Goal: Information Seeking & Learning: Learn about a topic

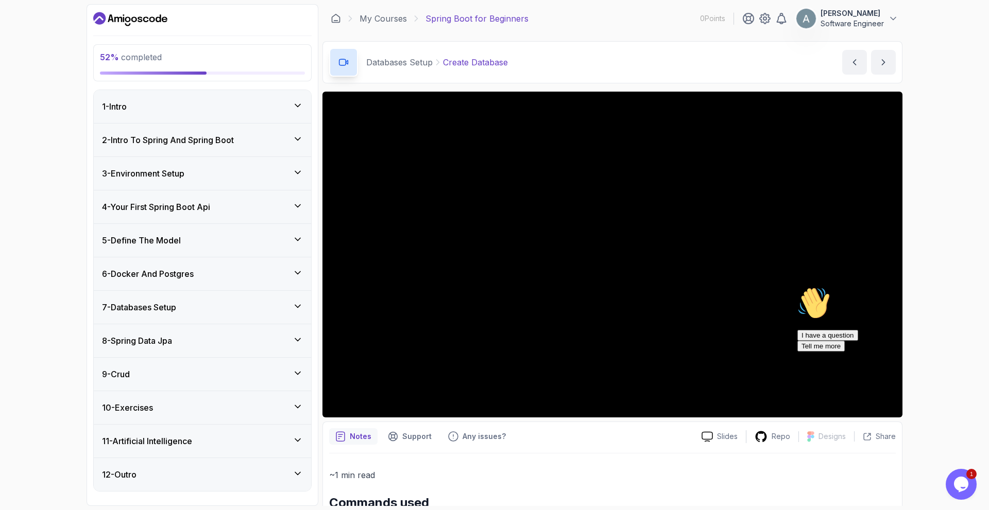
click at [208, 306] on div "7 - Databases Setup" at bounding box center [202, 307] width 201 height 12
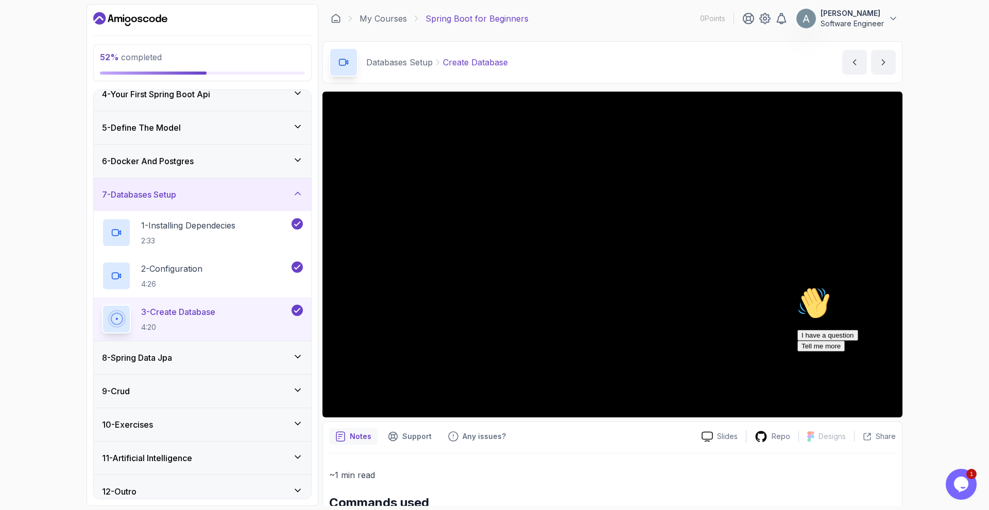
scroll to position [122, 0]
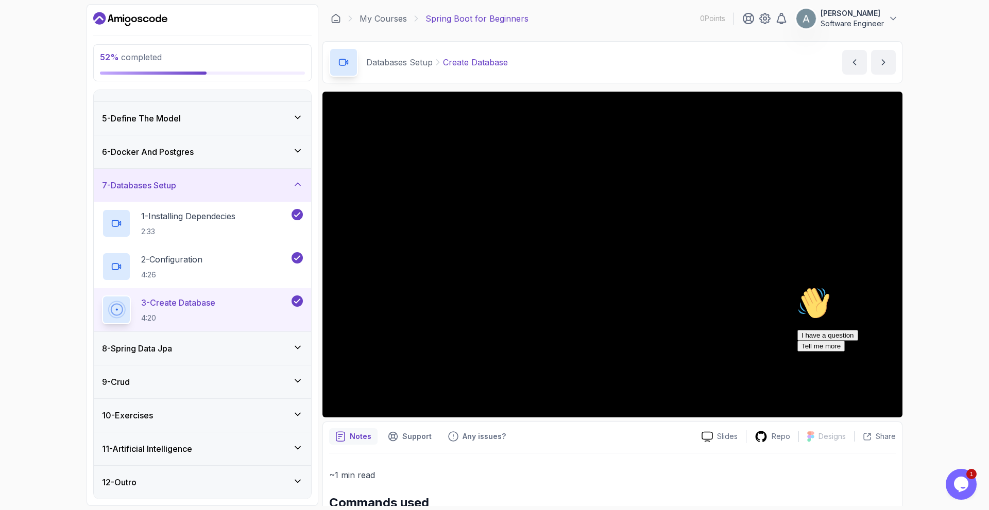
drag, startPoint x: 1762, startPoint y: 643, endPoint x: 969, endPoint y: 360, distance: 841.7
click at [797, 287] on icon "Chat attention grabber" at bounding box center [797, 287] width 0 height 0
click at [884, 67] on button "next content" at bounding box center [883, 62] width 25 height 25
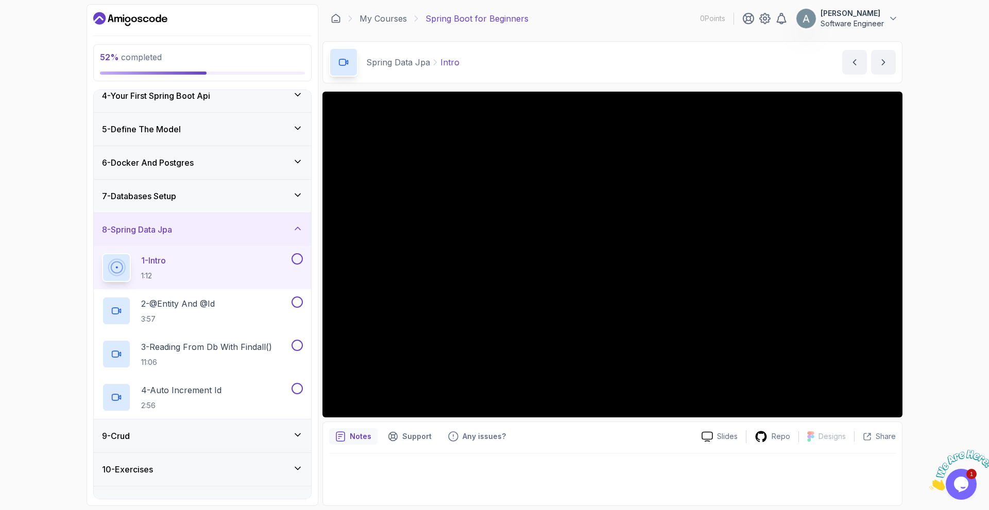
scroll to position [154, 0]
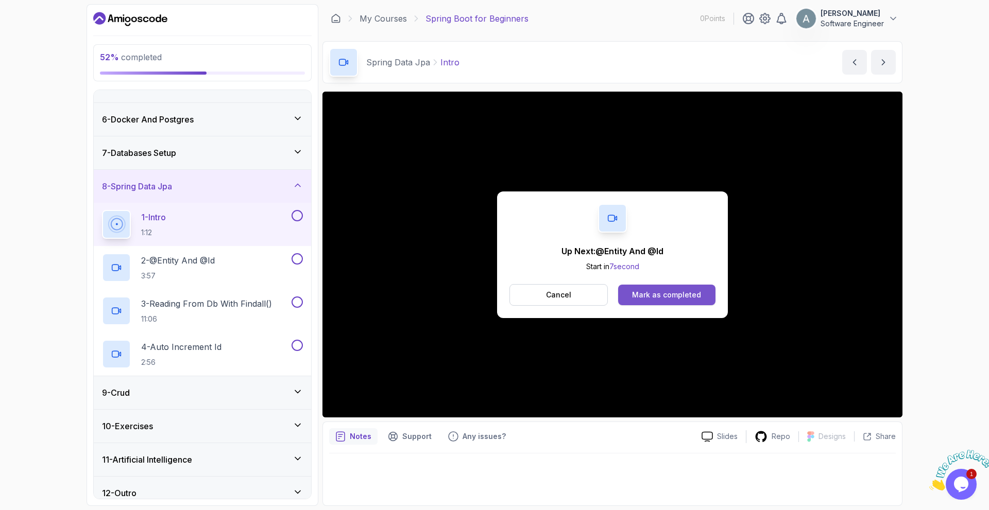
drag, startPoint x: 899, startPoint y: 299, endPoint x: 673, endPoint y: 298, distance: 225.5
click at [673, 298] on div "Mark as completed" at bounding box center [666, 295] width 69 height 10
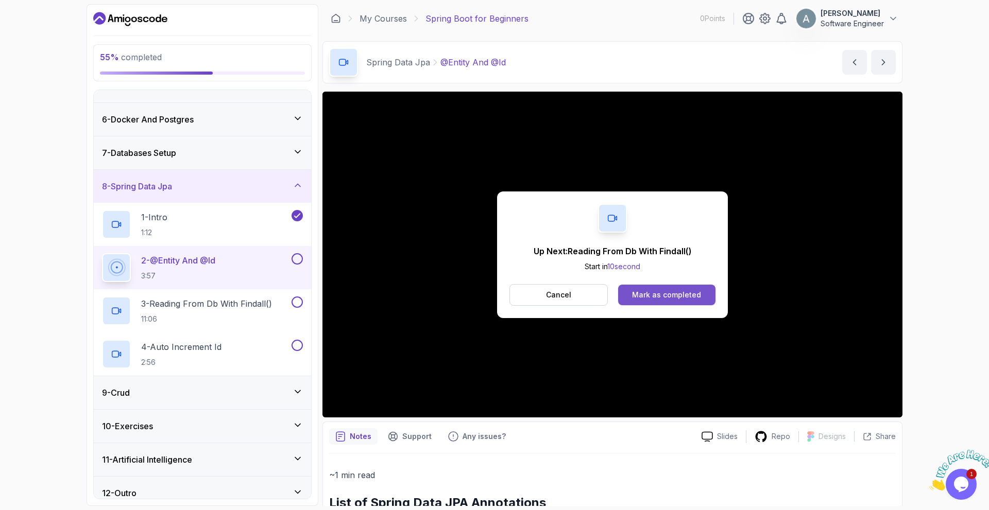
click at [650, 295] on div "Mark as completed" at bounding box center [666, 295] width 69 height 10
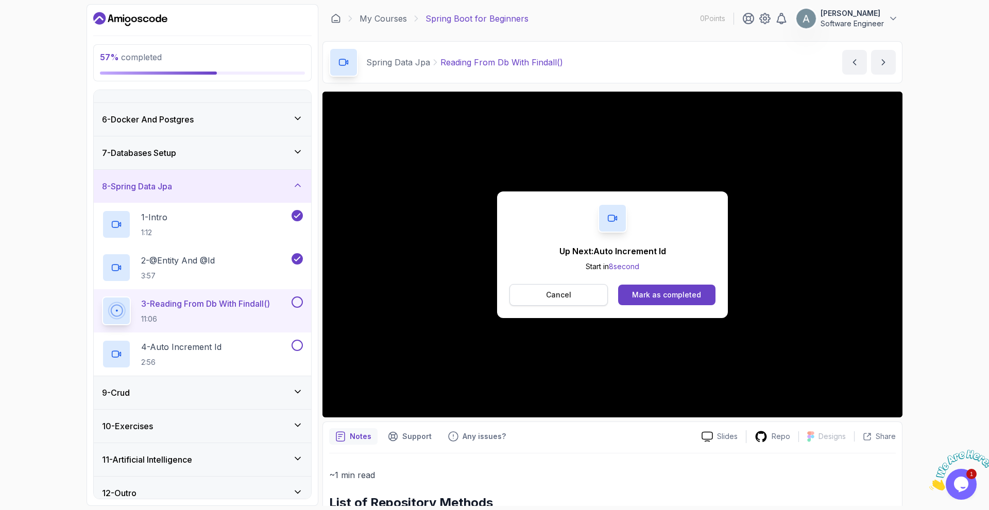
click at [577, 303] on button "Cancel" at bounding box center [558, 295] width 98 height 22
click at [648, 296] on div "Mark as completed" at bounding box center [666, 295] width 69 height 10
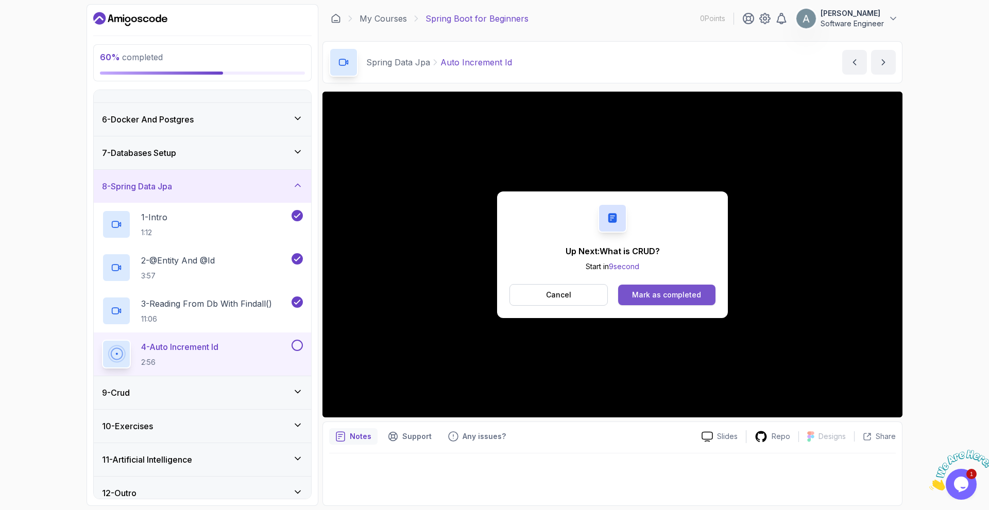
click at [693, 295] on div "Mark as completed" at bounding box center [666, 295] width 69 height 10
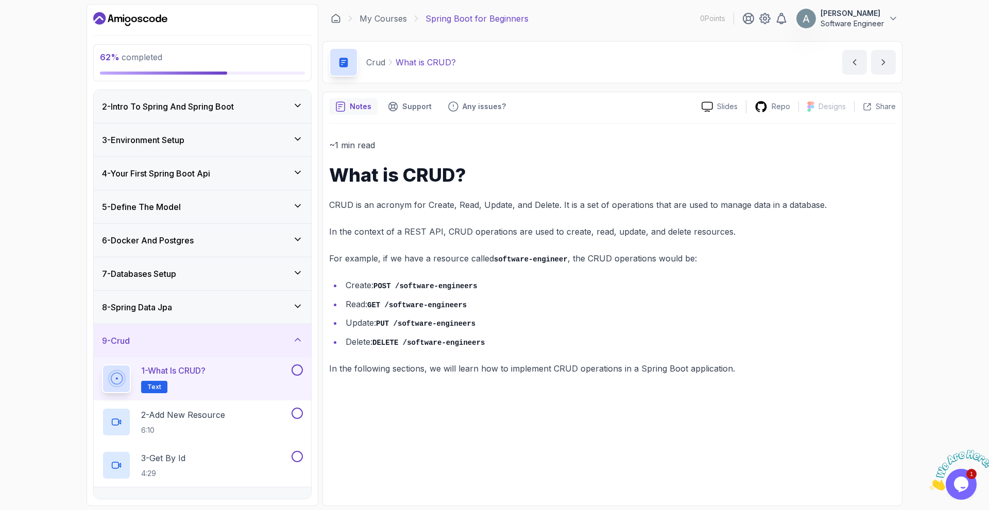
scroll to position [122, 0]
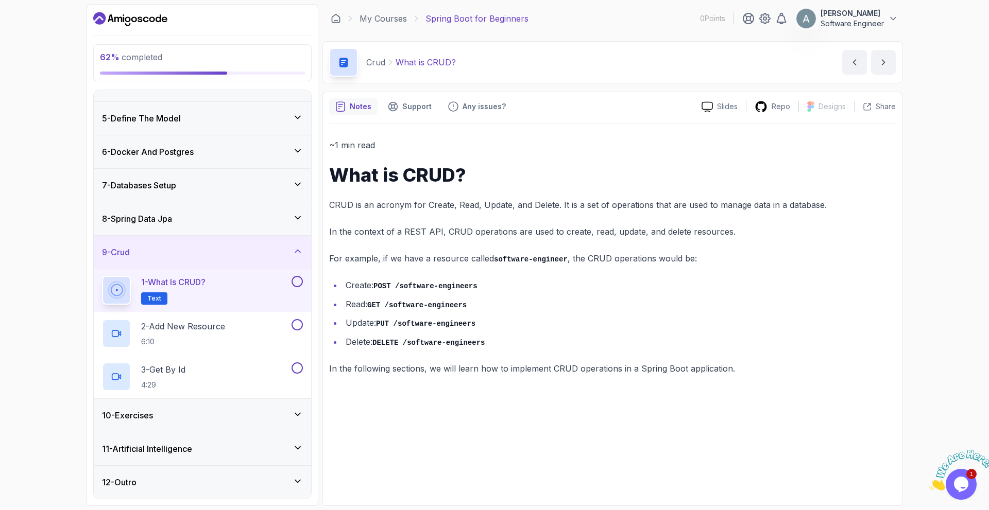
click at [244, 413] on div "10 - Exercises" at bounding box center [202, 415] width 201 height 12
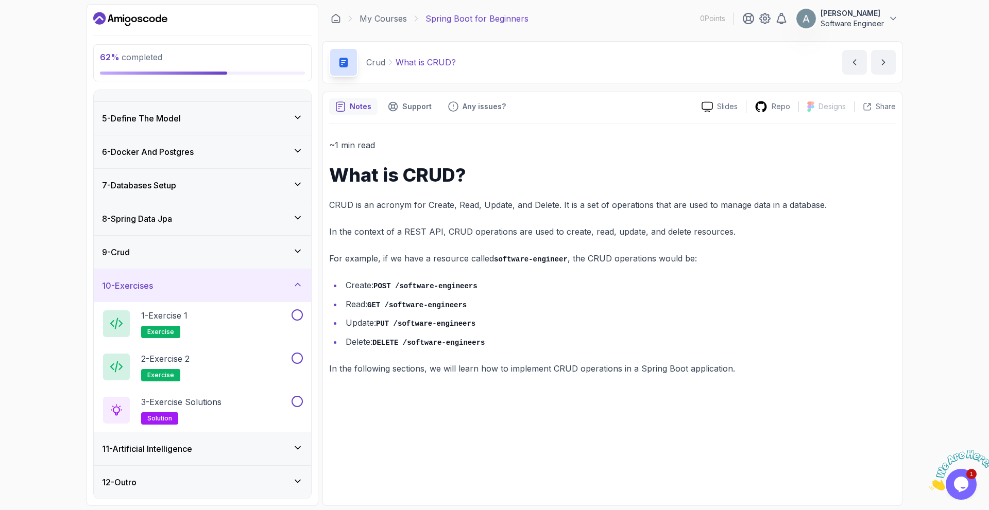
click at [249, 284] on div "10 - Exercises" at bounding box center [202, 286] width 201 height 12
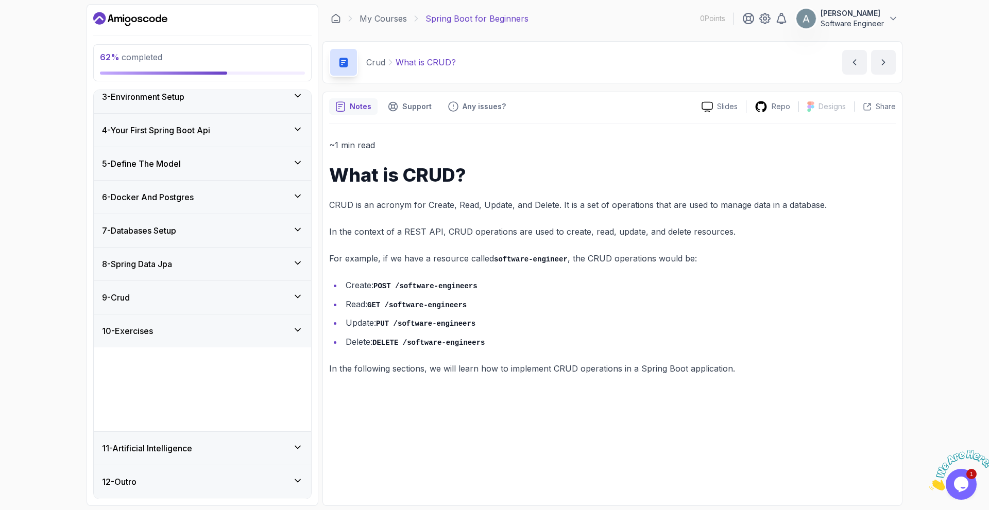
scroll to position [0, 0]
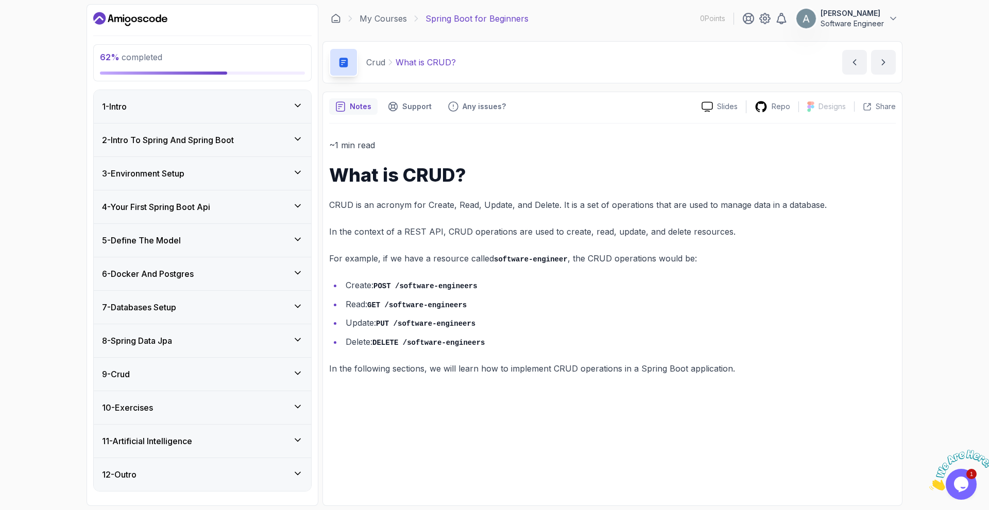
click at [232, 373] on div "9 - Crud" at bounding box center [202, 374] width 201 height 12
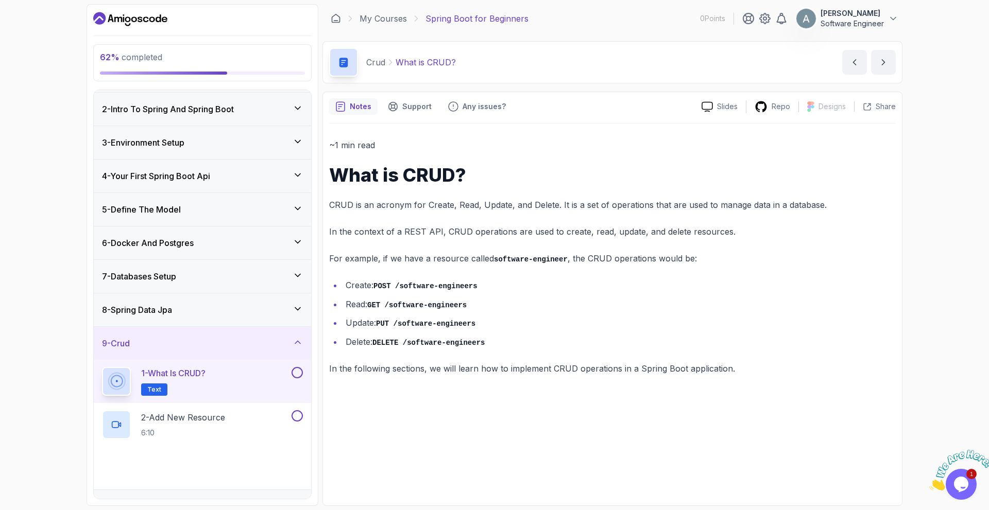
scroll to position [122, 0]
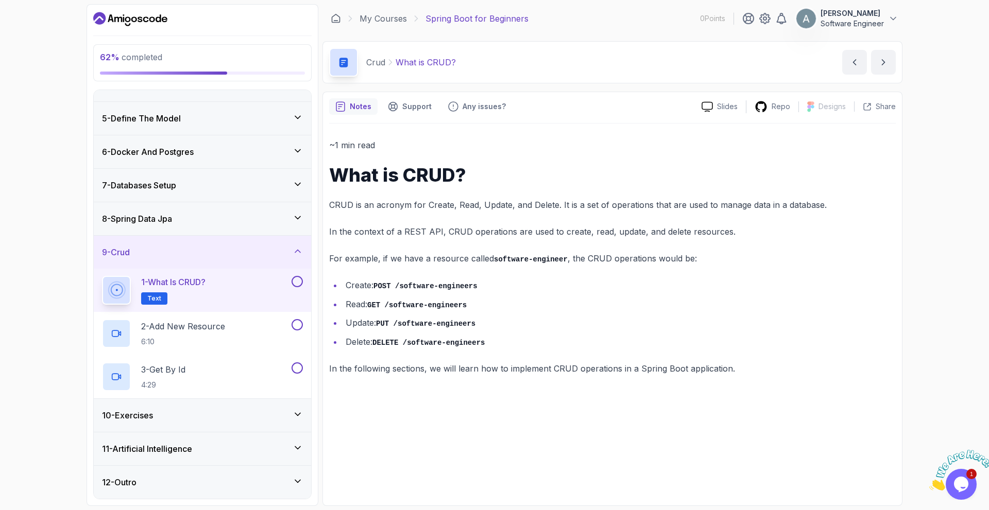
click at [298, 282] on button at bounding box center [296, 281] width 11 height 11
click at [264, 331] on div "2 - Add New Resource 6:10" at bounding box center [195, 333] width 187 height 29
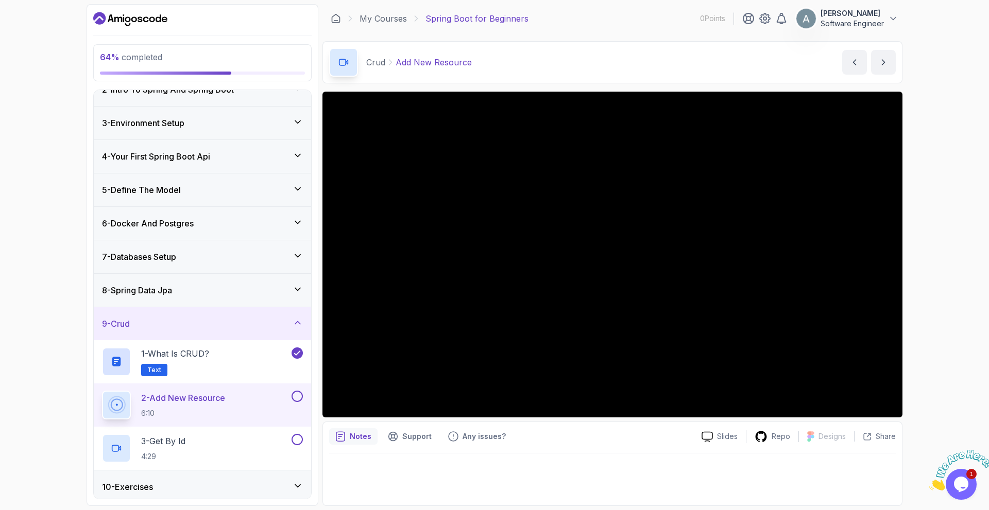
scroll to position [122, 0]
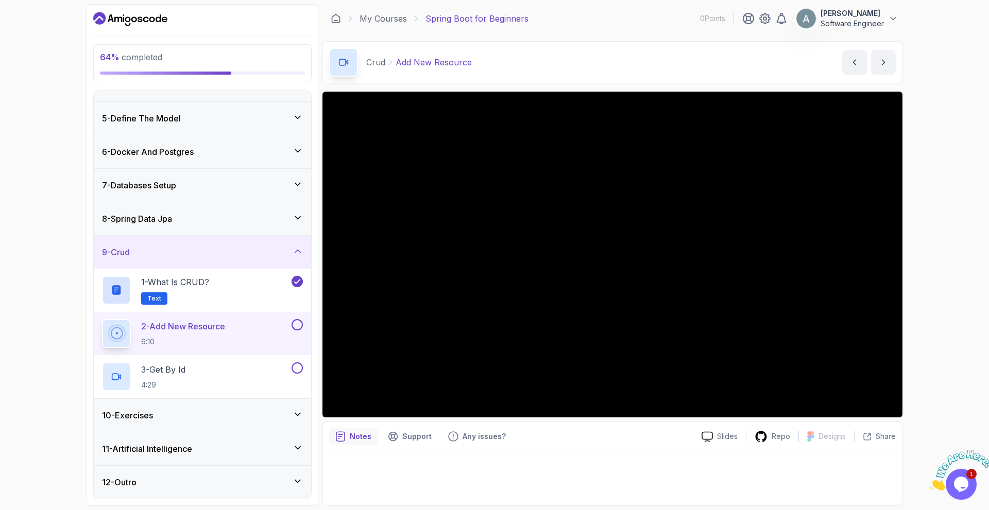
click at [303, 325] on div "2 - Add New Resource 6:10" at bounding box center [202, 333] width 217 height 43
click at [298, 326] on button at bounding box center [296, 324] width 11 height 11
click at [295, 369] on button at bounding box center [296, 368] width 11 height 11
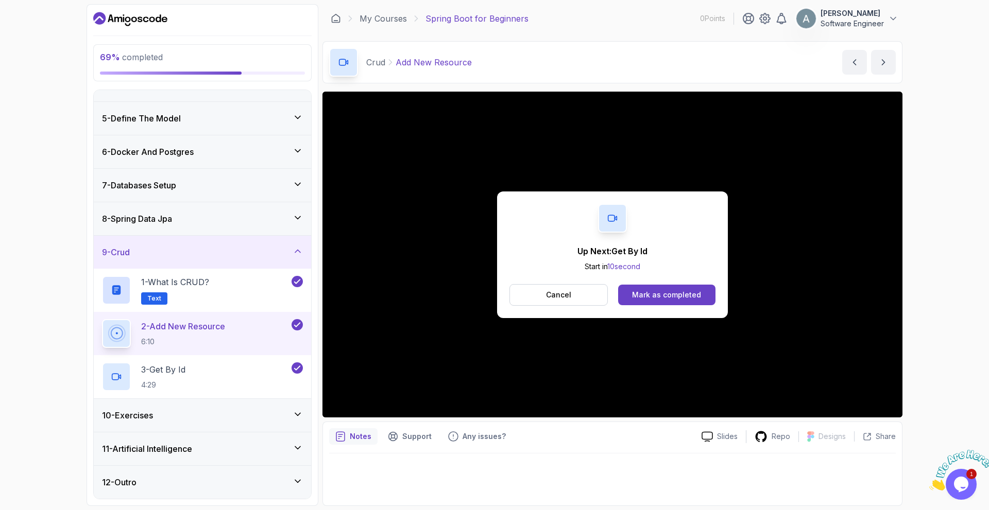
click at [297, 408] on div "10 - Exercises" at bounding box center [202, 415] width 217 height 33
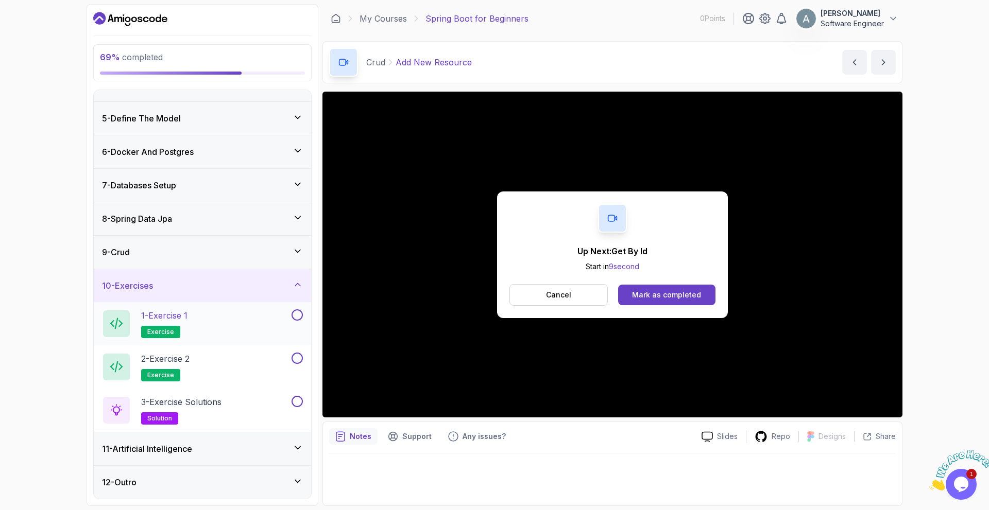
click at [295, 314] on button at bounding box center [296, 314] width 11 height 11
drag, startPoint x: 297, startPoint y: 358, endPoint x: 301, endPoint y: 378, distance: 20.0
click at [297, 358] on button at bounding box center [296, 358] width 11 height 11
click at [298, 398] on button at bounding box center [296, 401] width 11 height 11
click at [300, 286] on icon at bounding box center [297, 284] width 5 height 3
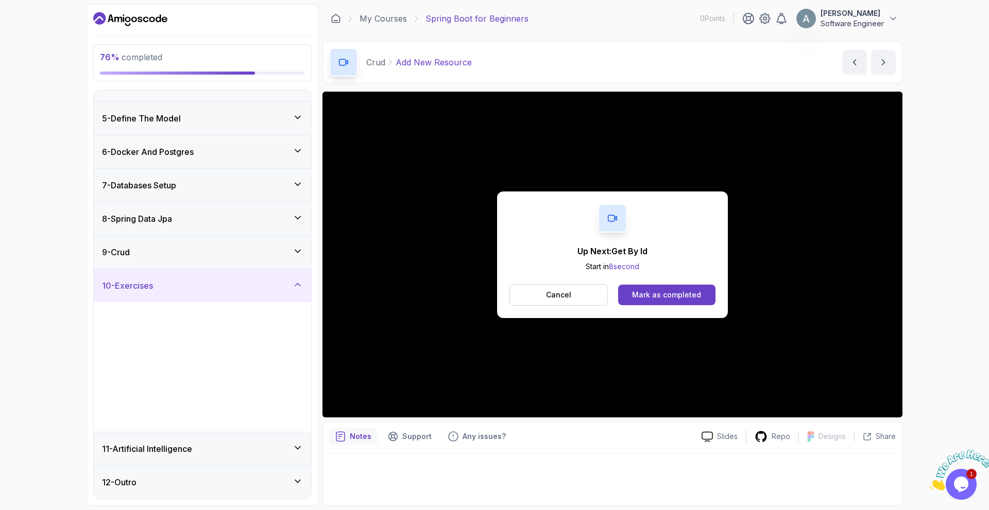
scroll to position [0, 0]
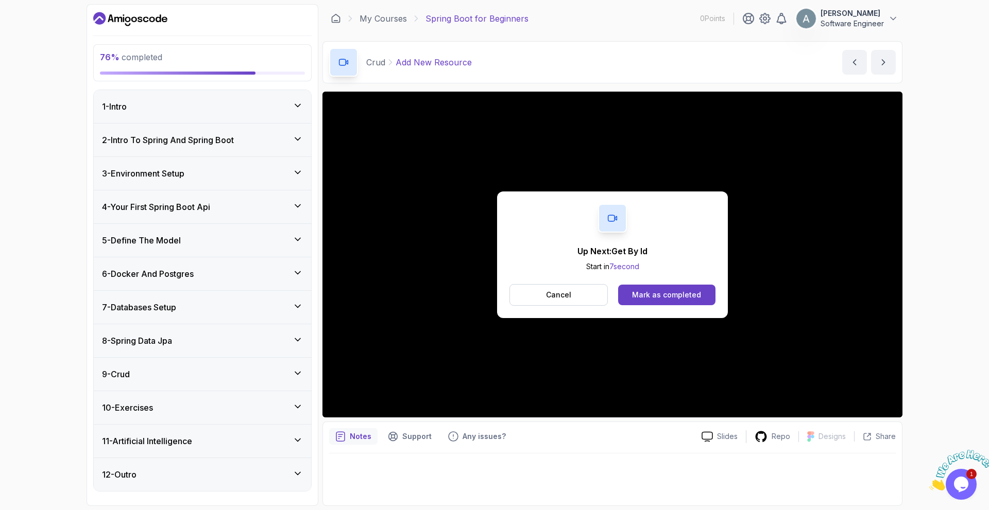
click at [303, 434] on div "11 - Artificial Intelligence" at bounding box center [202, 441] width 217 height 33
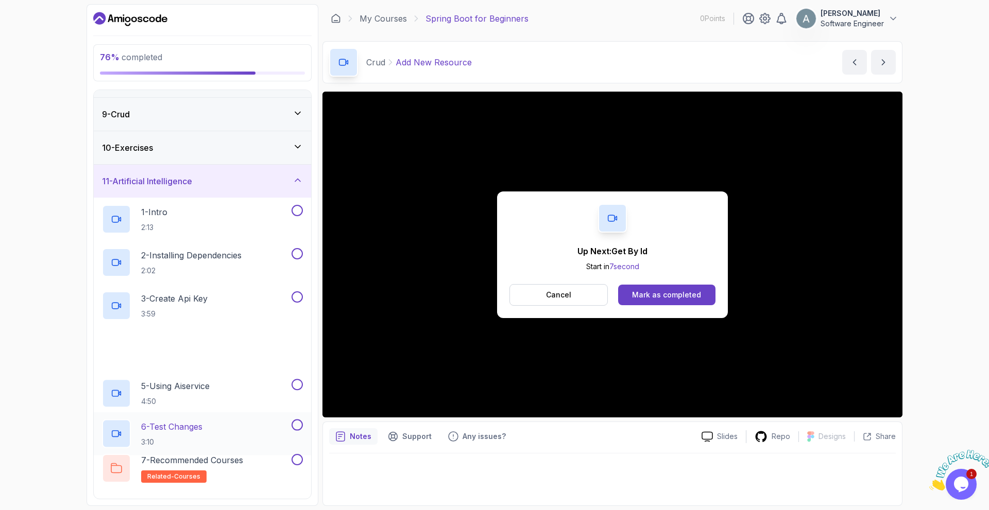
scroll to position [295, 0]
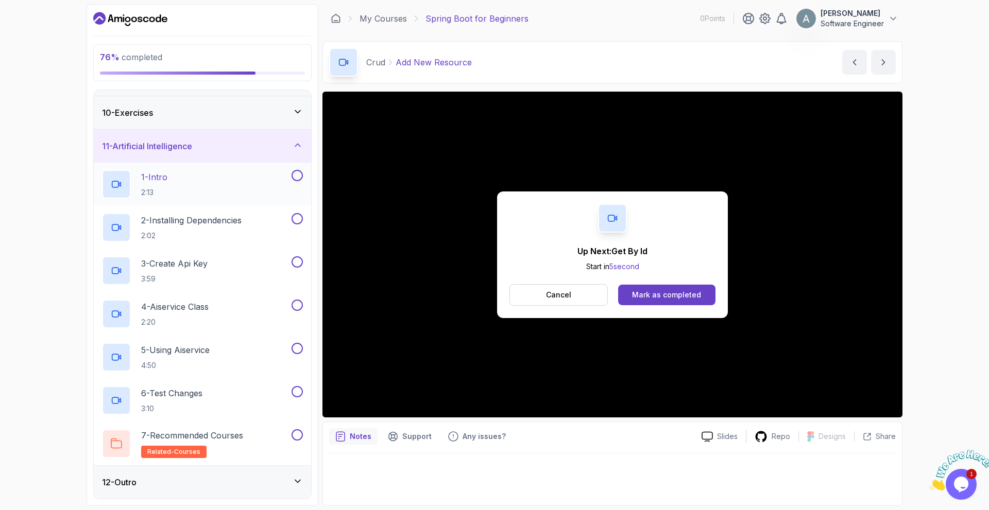
click at [300, 181] on div at bounding box center [295, 175] width 13 height 11
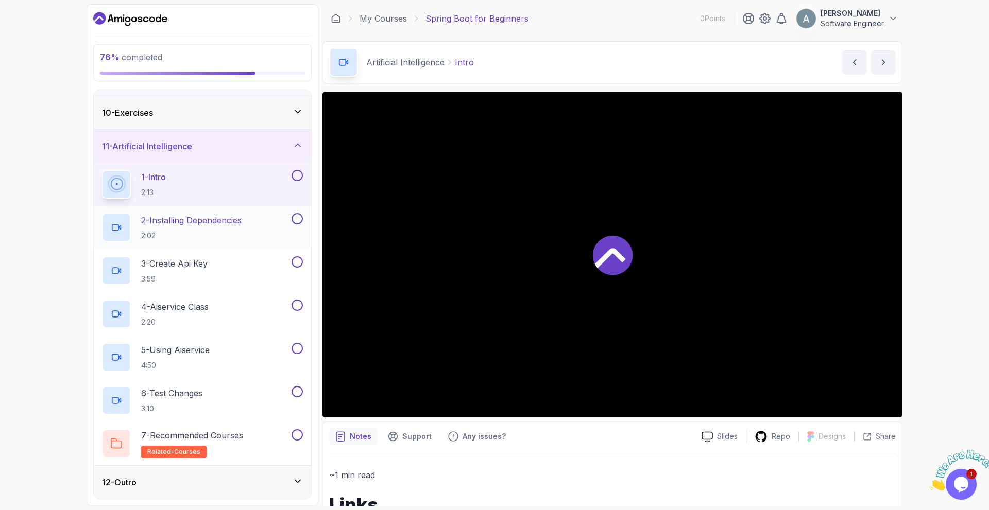
click at [296, 216] on button at bounding box center [296, 218] width 11 height 11
click at [300, 179] on button at bounding box center [296, 175] width 11 height 11
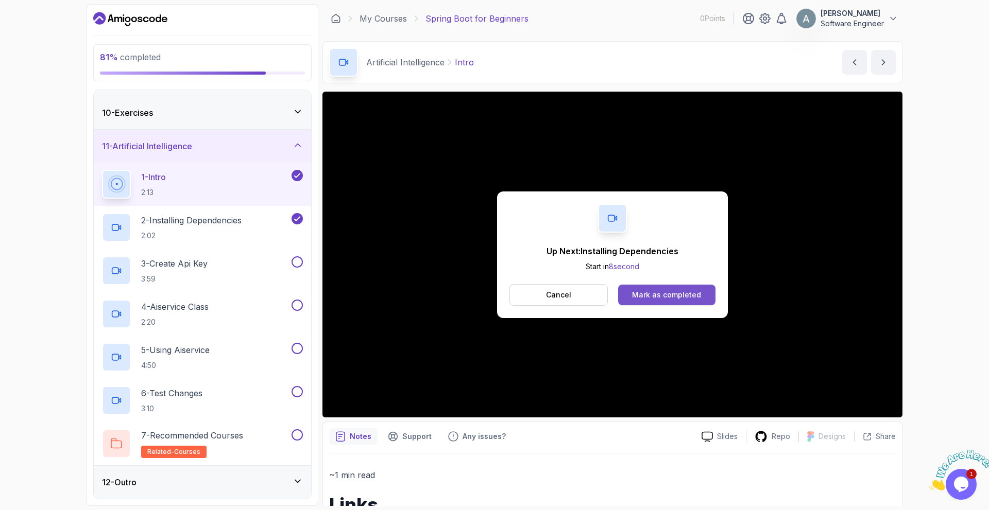
click at [670, 299] on div "Mark as completed" at bounding box center [666, 295] width 69 height 10
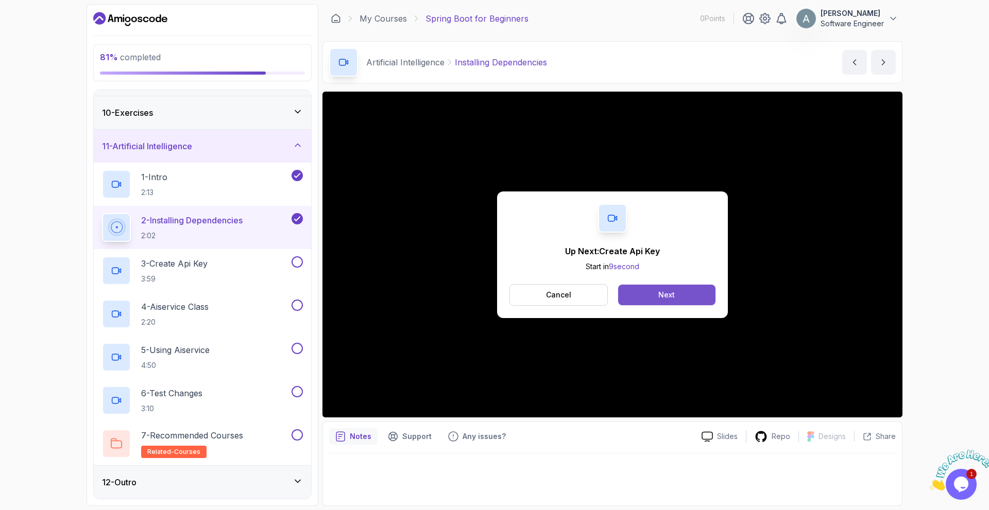
click at [698, 304] on button "Next" at bounding box center [666, 295] width 97 height 21
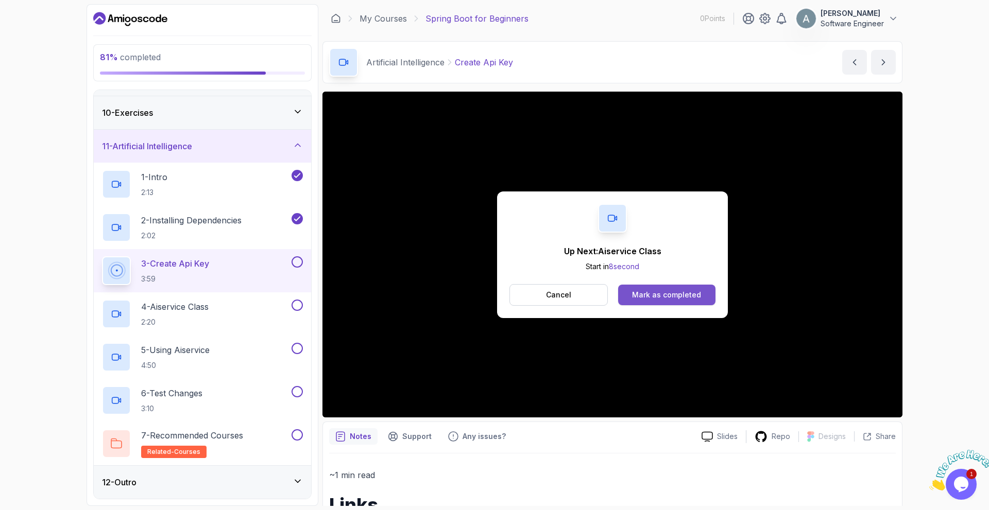
click at [671, 295] on div "Mark as completed" at bounding box center [666, 295] width 69 height 10
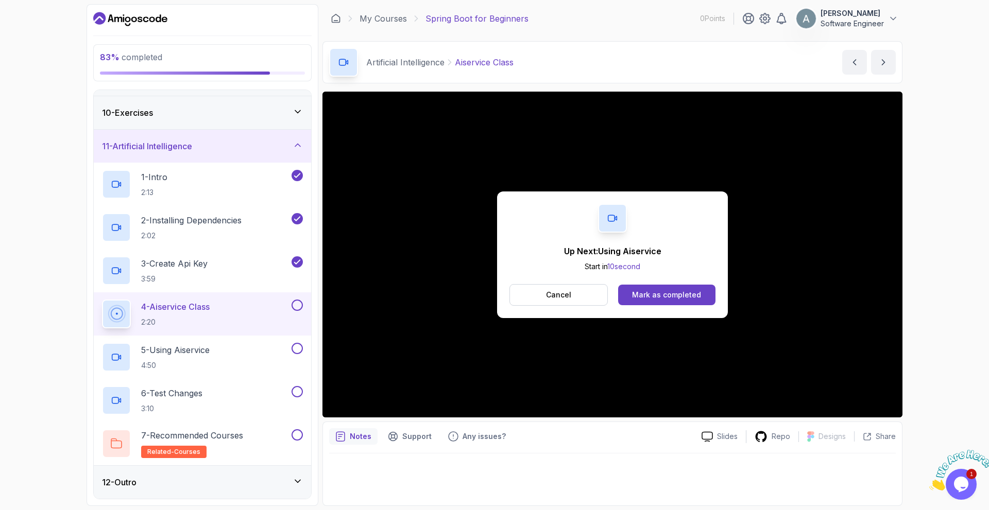
click at [671, 295] on div "Mark as completed" at bounding box center [666, 295] width 69 height 10
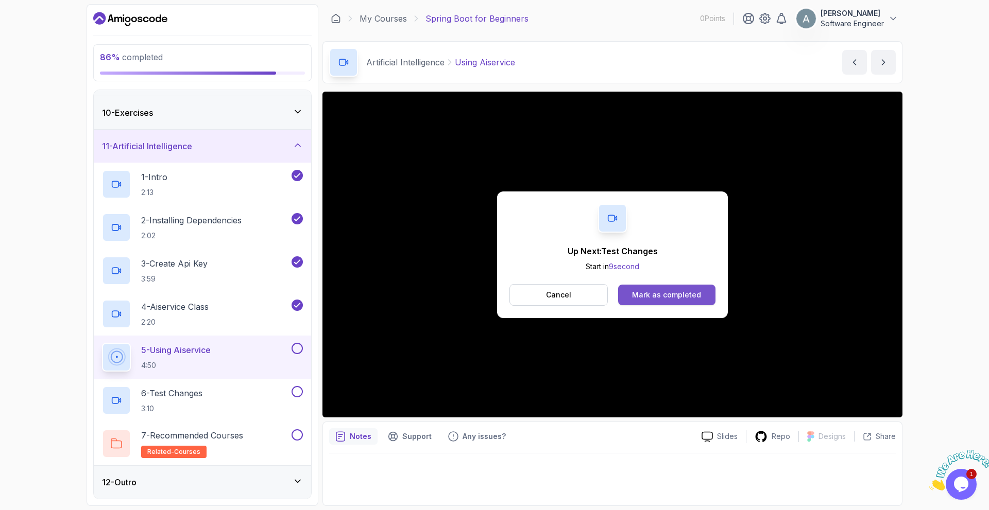
click at [659, 289] on button "Mark as completed" at bounding box center [666, 295] width 97 height 21
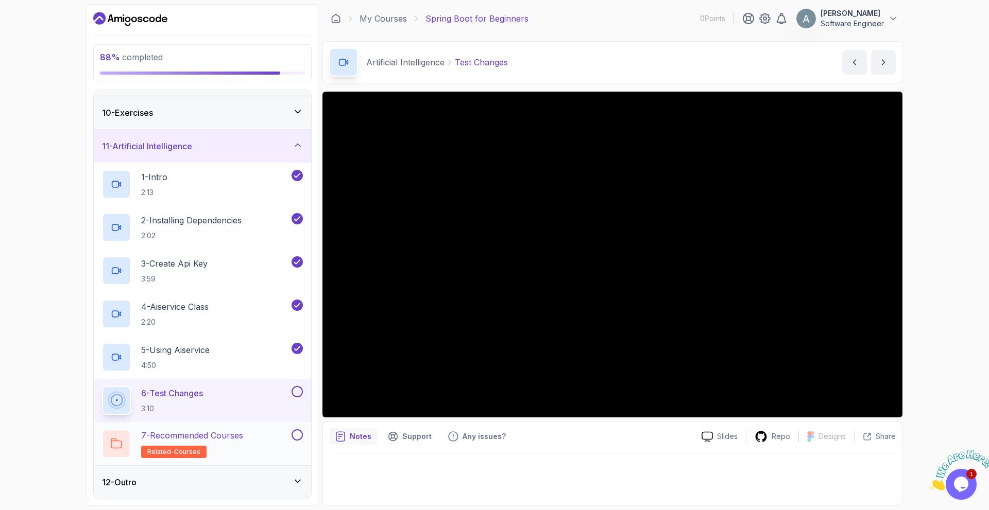
click at [300, 436] on button at bounding box center [296, 434] width 11 height 11
click at [298, 391] on button at bounding box center [296, 391] width 11 height 11
click at [260, 439] on div "7 - Recommended Courses related-courses" at bounding box center [195, 443] width 187 height 29
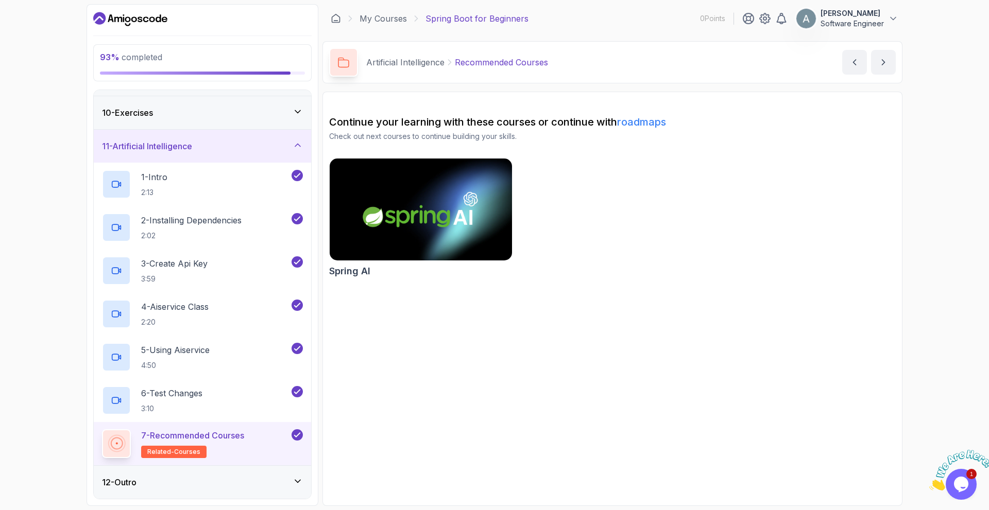
click at [255, 482] on div "12 - Outro" at bounding box center [202, 482] width 201 height 12
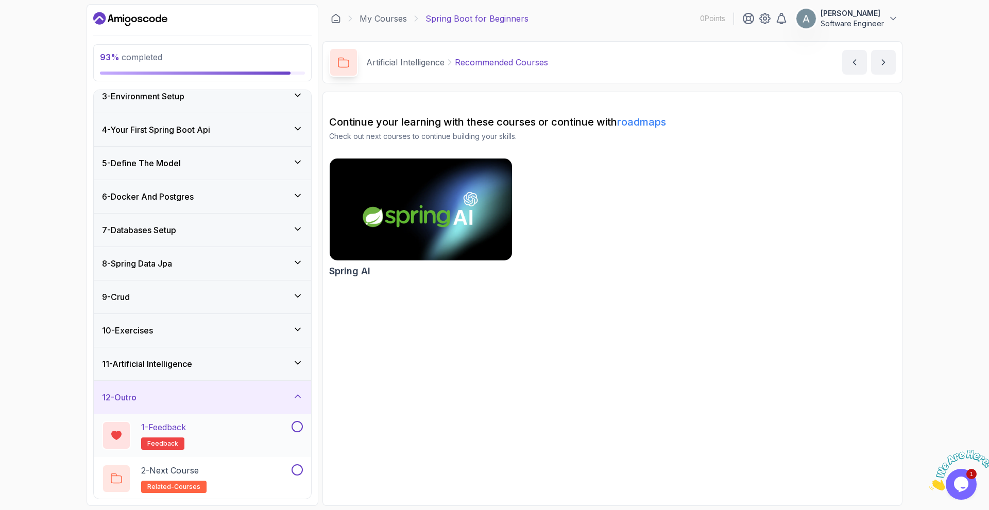
scroll to position [79, 0]
click at [259, 469] on div "2 - Next Course related-courses" at bounding box center [195, 477] width 187 height 29
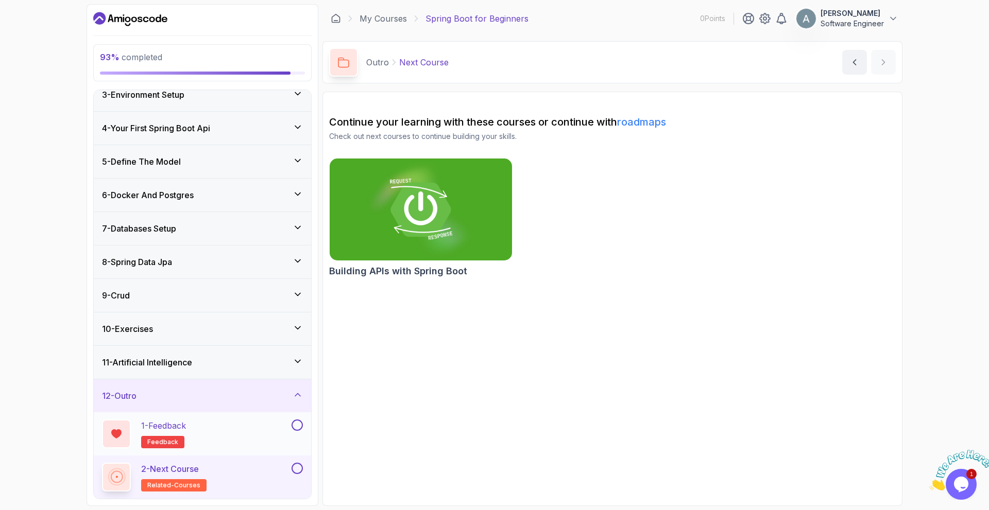
click at [268, 433] on div "1 - Feedback feedback" at bounding box center [195, 434] width 187 height 29
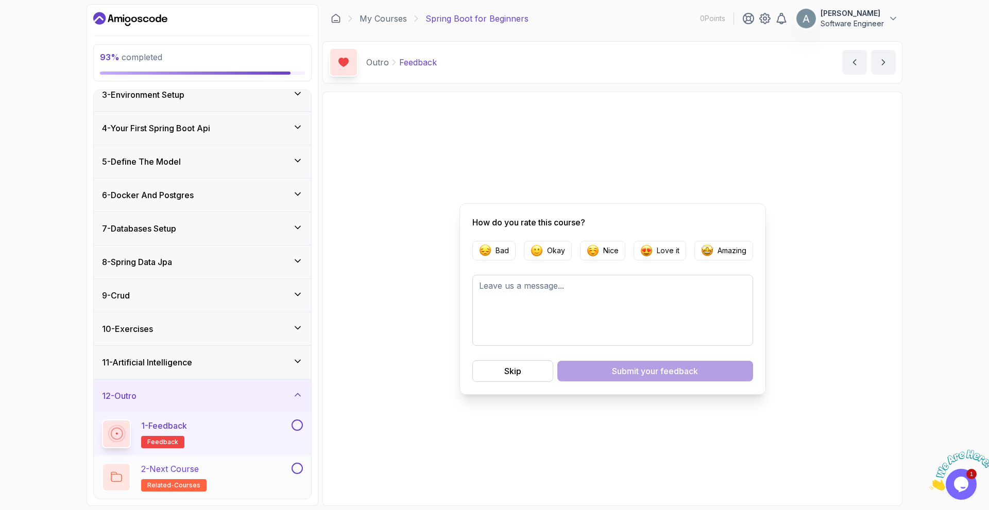
click at [269, 469] on div "2 - Next Course related-courses" at bounding box center [195, 477] width 187 height 29
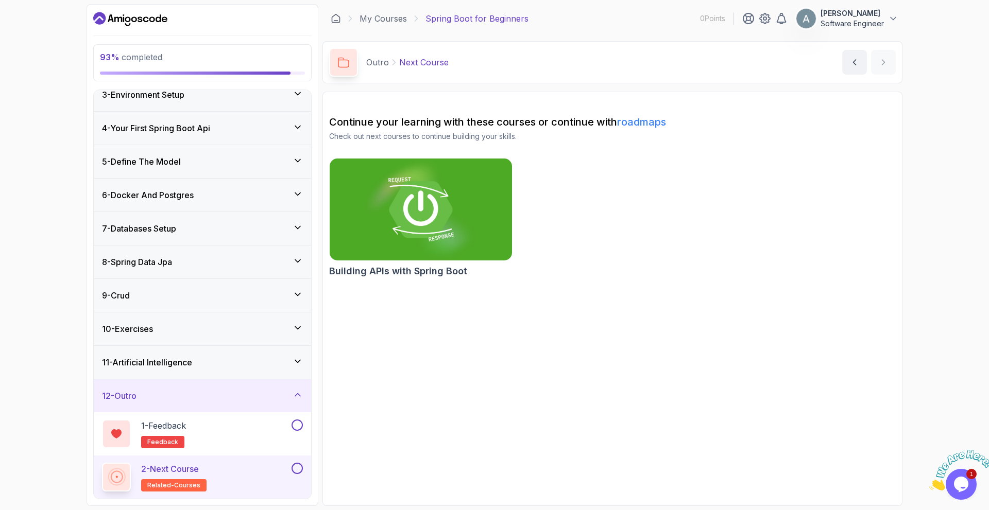
click at [412, 229] on img at bounding box center [421, 209] width 192 height 107
click at [294, 430] on div at bounding box center [295, 425] width 13 height 11
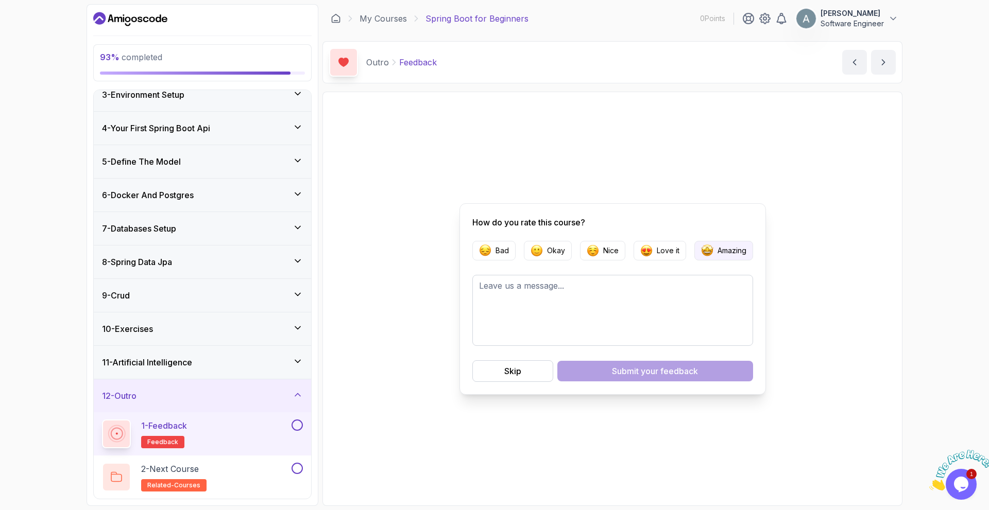
click at [726, 250] on p "Amazing" at bounding box center [731, 251] width 29 height 10
click at [613, 376] on div "Submit your feedback" at bounding box center [655, 371] width 86 height 12
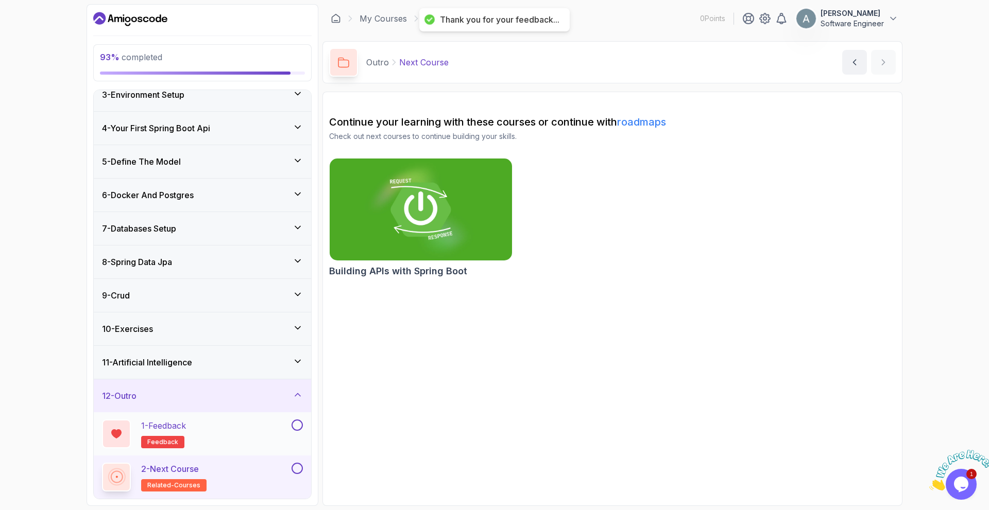
click at [295, 428] on button at bounding box center [296, 425] width 11 height 11
click at [297, 462] on div "2 - Next Course related-courses" at bounding box center [202, 477] width 217 height 43
click at [300, 470] on button at bounding box center [296, 468] width 11 height 11
click at [302, 398] on icon at bounding box center [297, 395] width 10 height 10
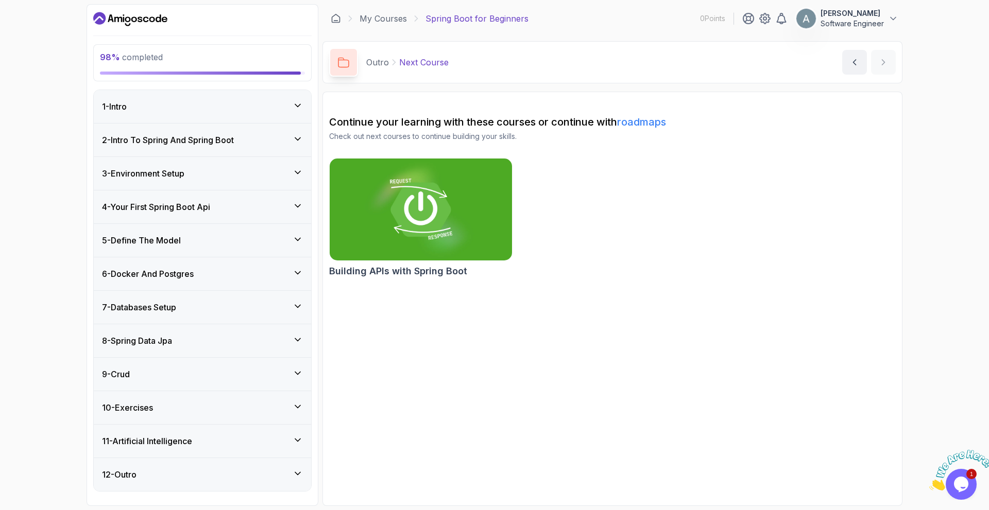
click at [307, 99] on div "1 - Intro" at bounding box center [202, 106] width 217 height 33
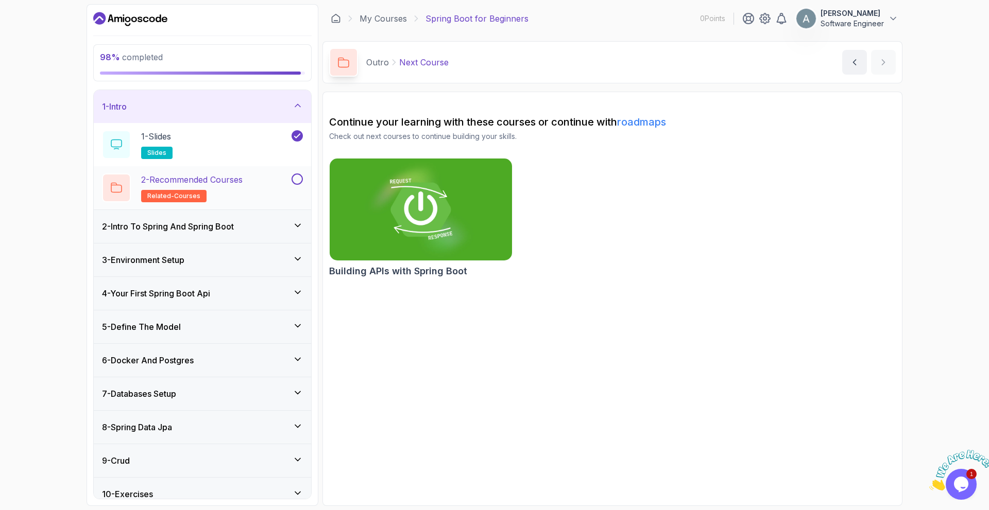
click at [300, 183] on button at bounding box center [296, 179] width 11 height 11
click at [301, 105] on icon at bounding box center [297, 105] width 10 height 10
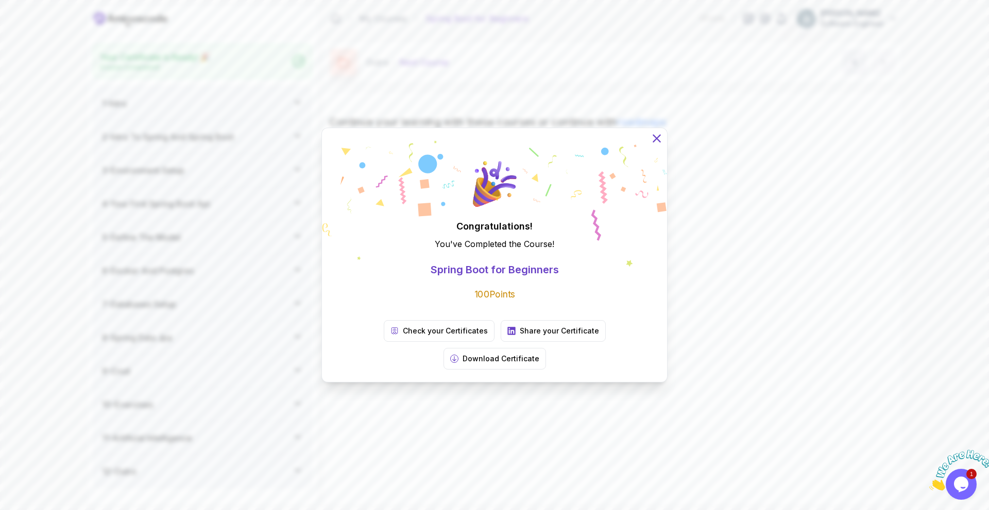
click at [657, 145] on icon at bounding box center [656, 138] width 13 height 13
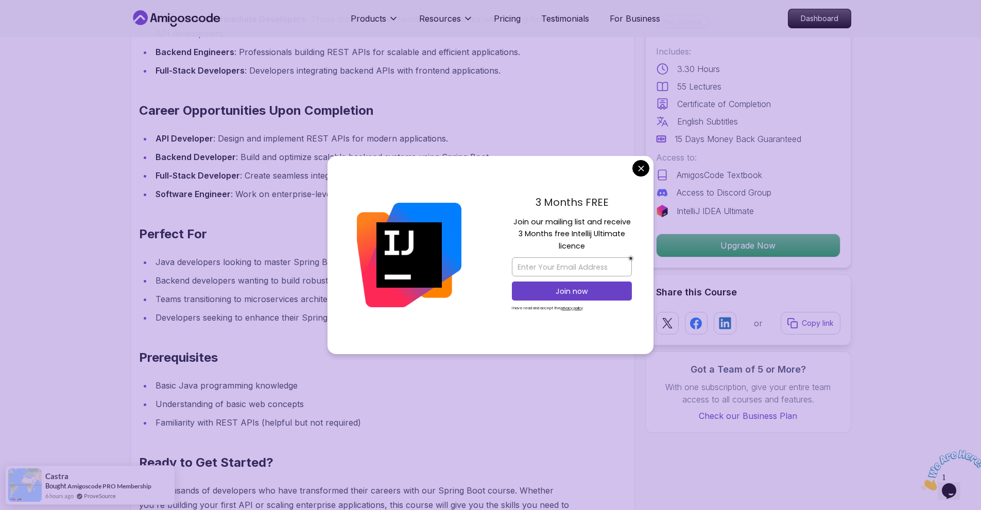
scroll to position [1236, 0]
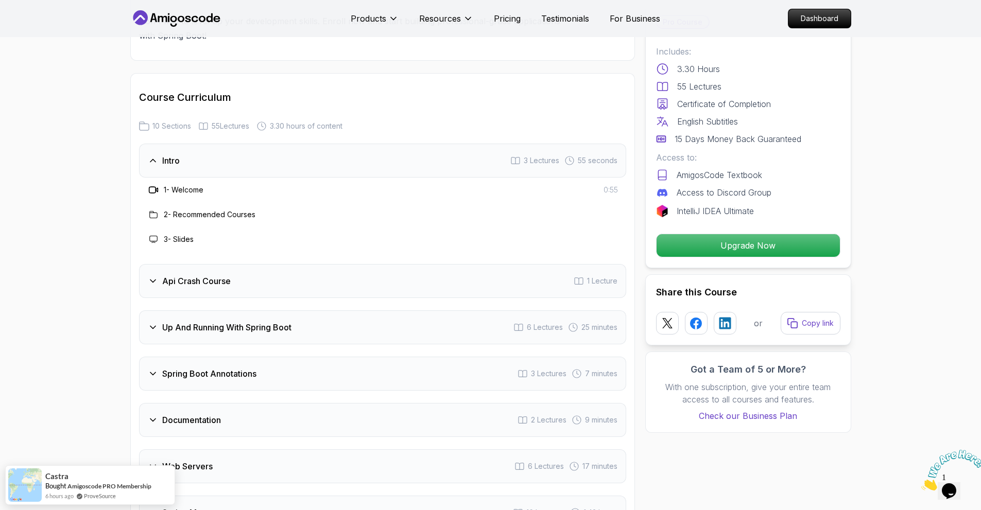
scroll to position [1596, 0]
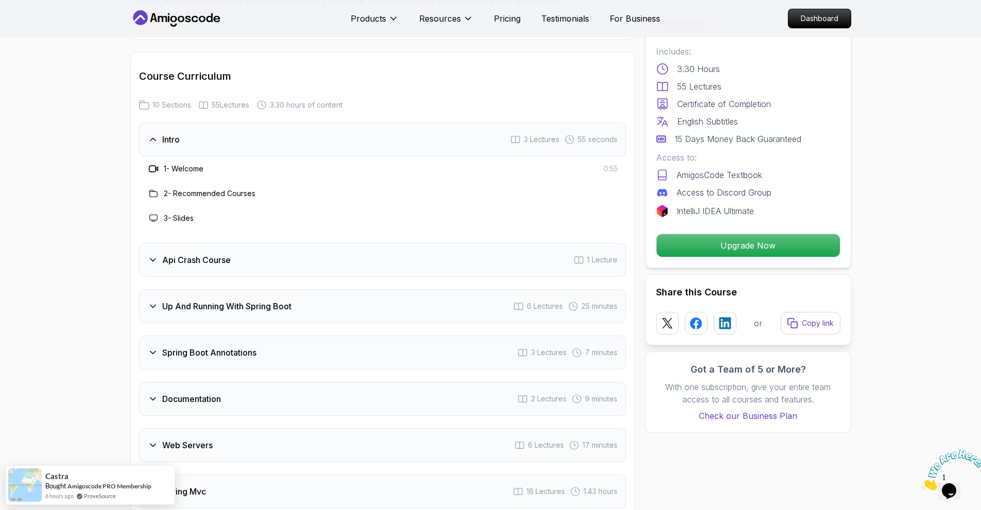
click at [323, 255] on div "Api Crash Course 1 Lecture" at bounding box center [382, 260] width 487 height 34
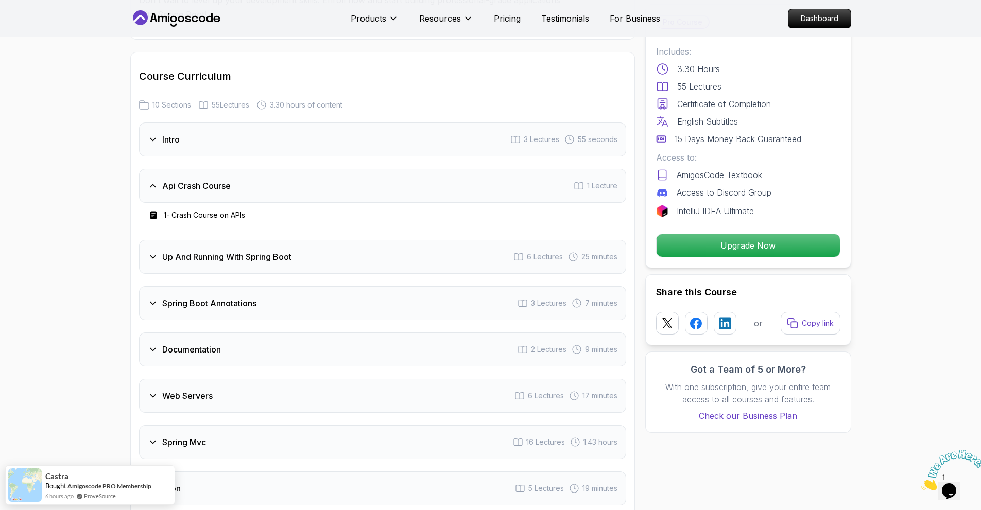
click at [279, 251] on h3 "Up And Running With Spring Boot" at bounding box center [226, 257] width 129 height 12
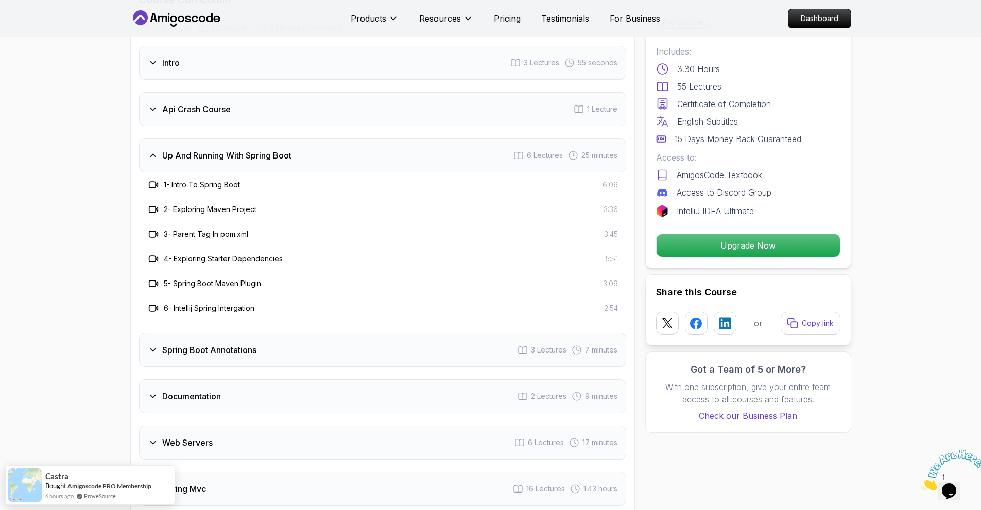
scroll to position [1699, 0]
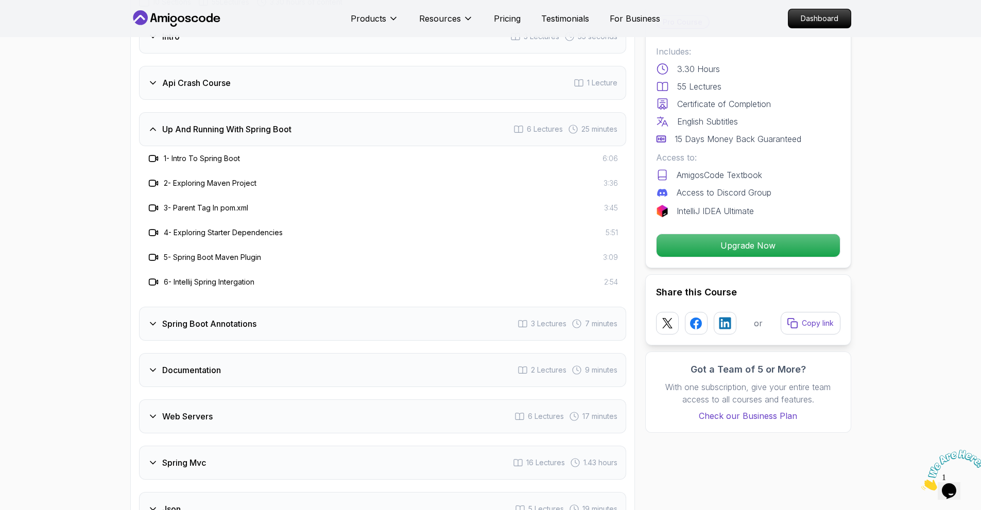
click at [286, 307] on div "Spring Boot Annotations 3 Lectures 7 minutes" at bounding box center [382, 324] width 487 height 34
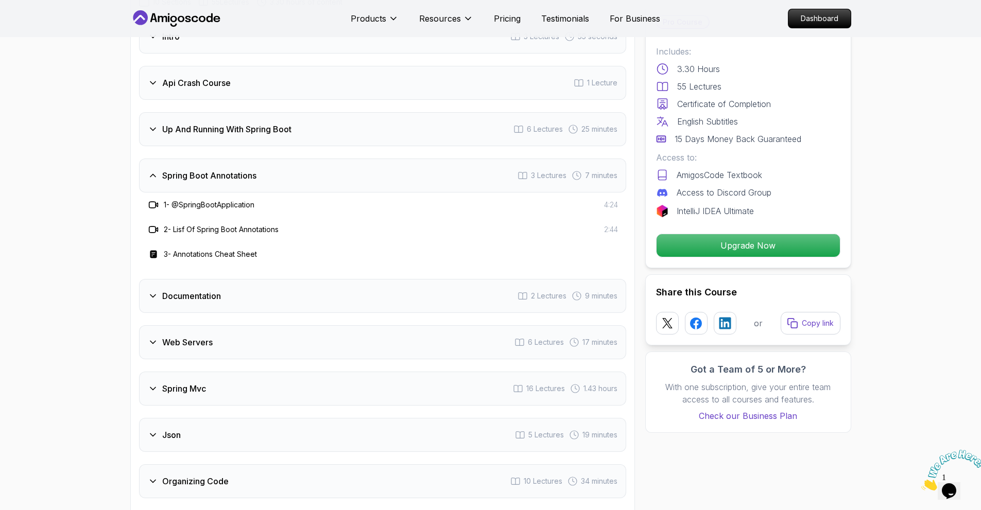
click at [284, 279] on div "Documentation 2 Lectures 9 minutes" at bounding box center [382, 296] width 487 height 34
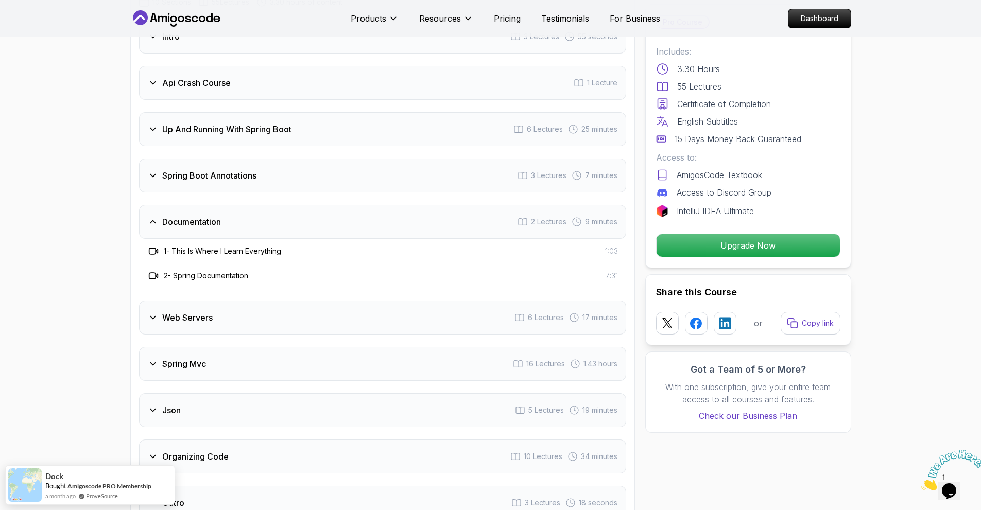
click at [283, 301] on div "Web Servers 6 Lectures 17 minutes" at bounding box center [382, 318] width 487 height 34
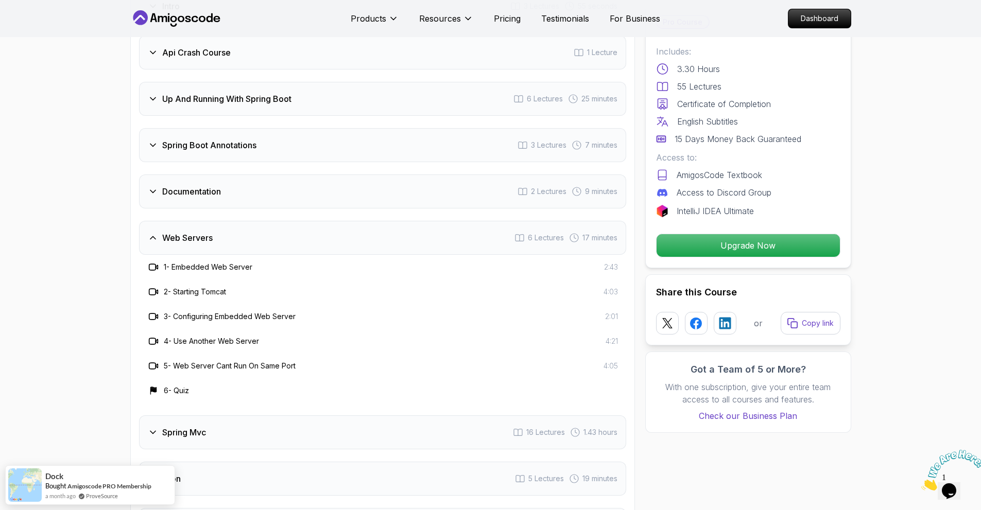
scroll to position [1751, 0]
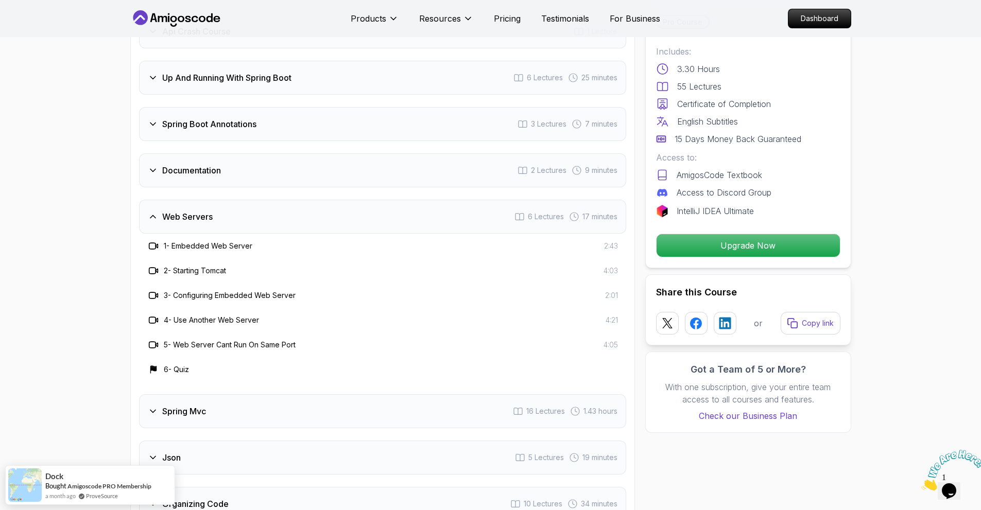
click at [267, 394] on div "Spring Mvc 16 Lectures 1.43 hours" at bounding box center [382, 411] width 487 height 34
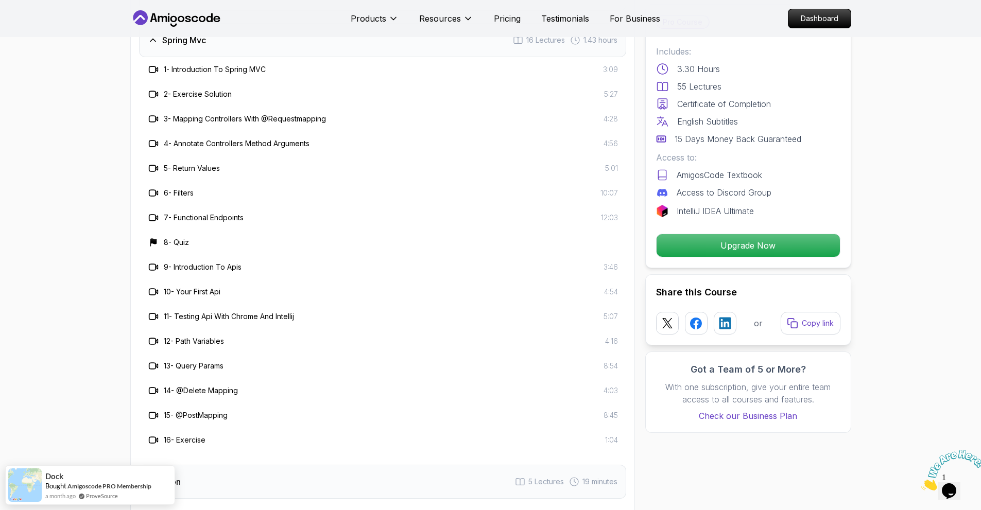
scroll to position [2008, 0]
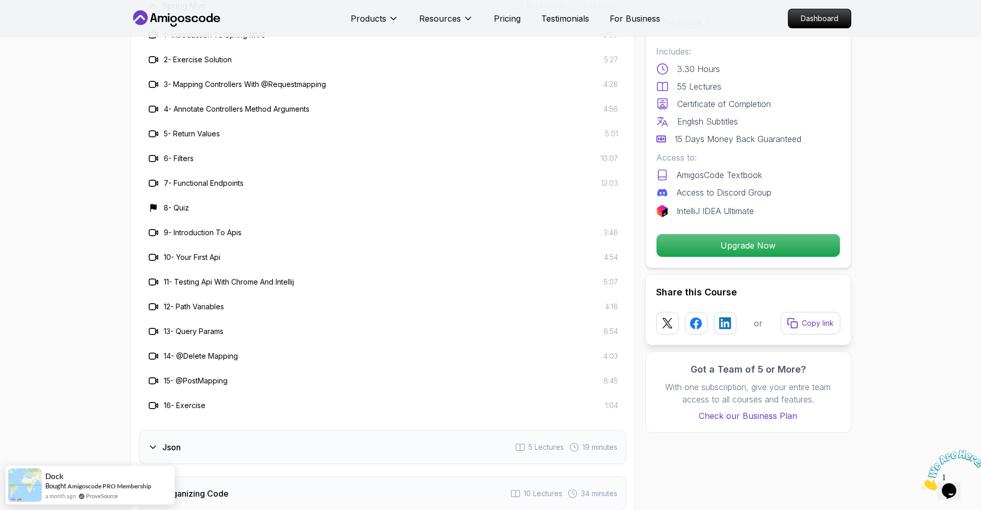
click at [272, 432] on div "Json 5 Lectures 19 minutes" at bounding box center [382, 447] width 487 height 34
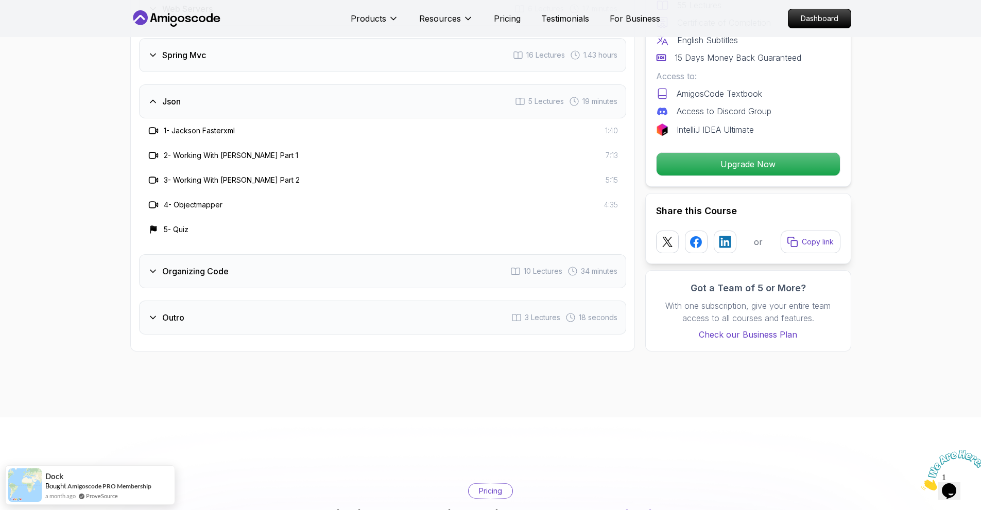
scroll to position [1957, 0]
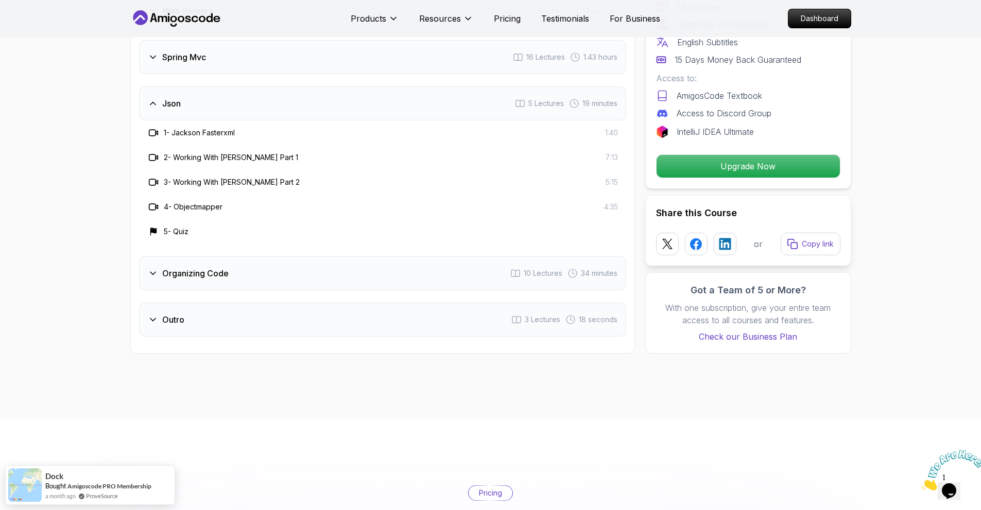
click at [282, 257] on div "Organizing Code 10 Lectures 34 minutes" at bounding box center [382, 273] width 487 height 34
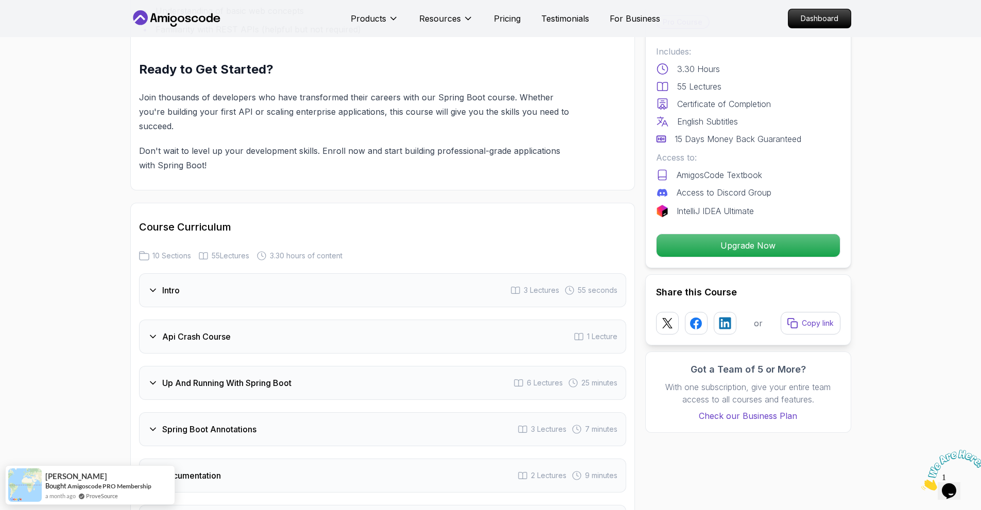
scroll to position [1493, 0]
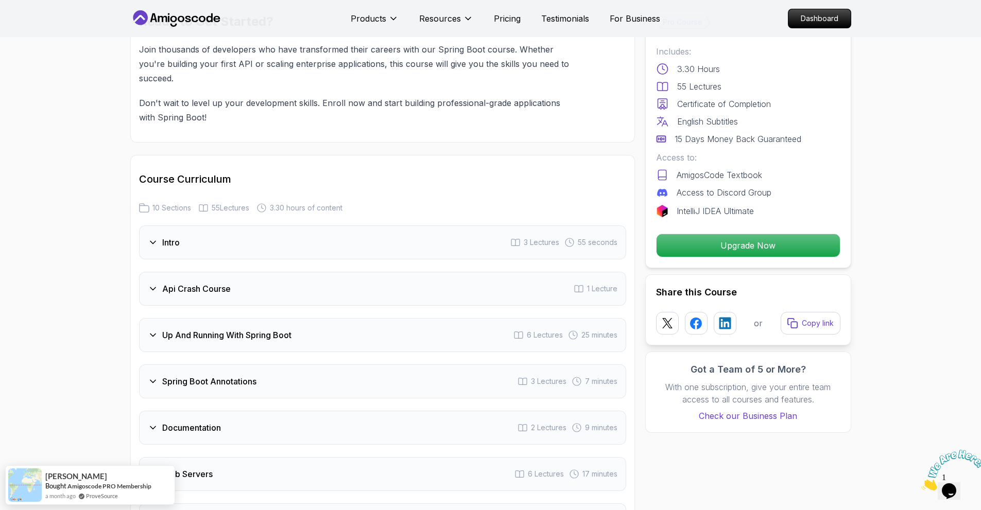
click at [320, 273] on div "Api Crash Course 1 Lecture" at bounding box center [382, 289] width 487 height 34
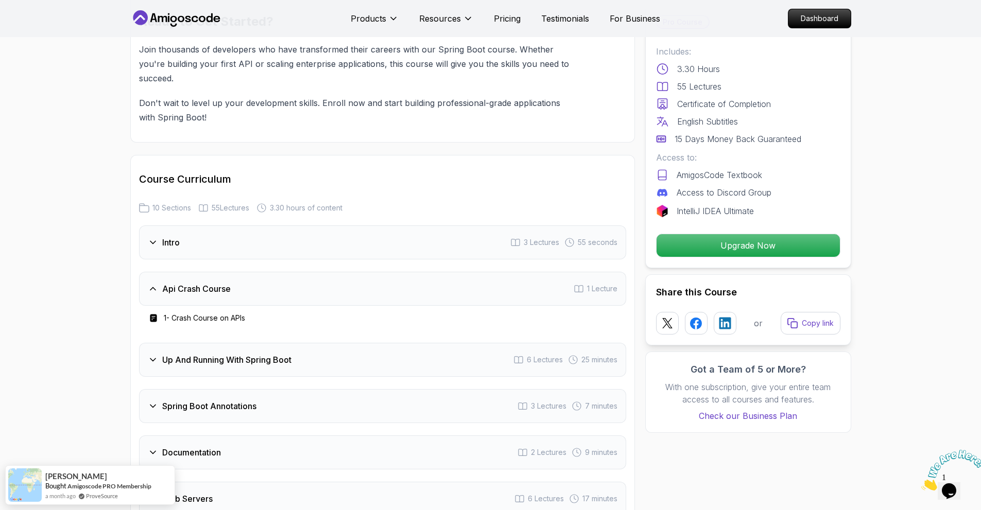
click at [283, 354] on h3 "Up And Running With Spring Boot" at bounding box center [226, 360] width 129 height 12
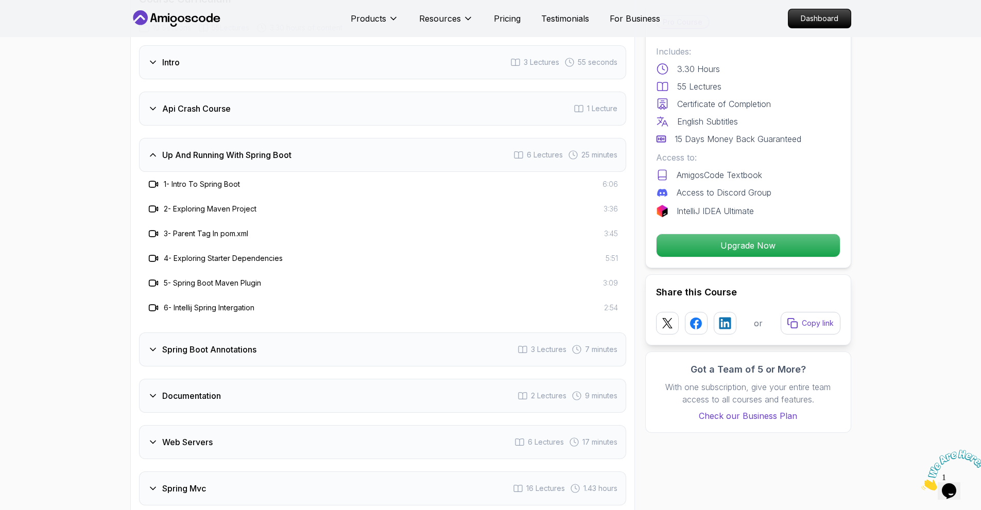
scroll to position [1699, 0]
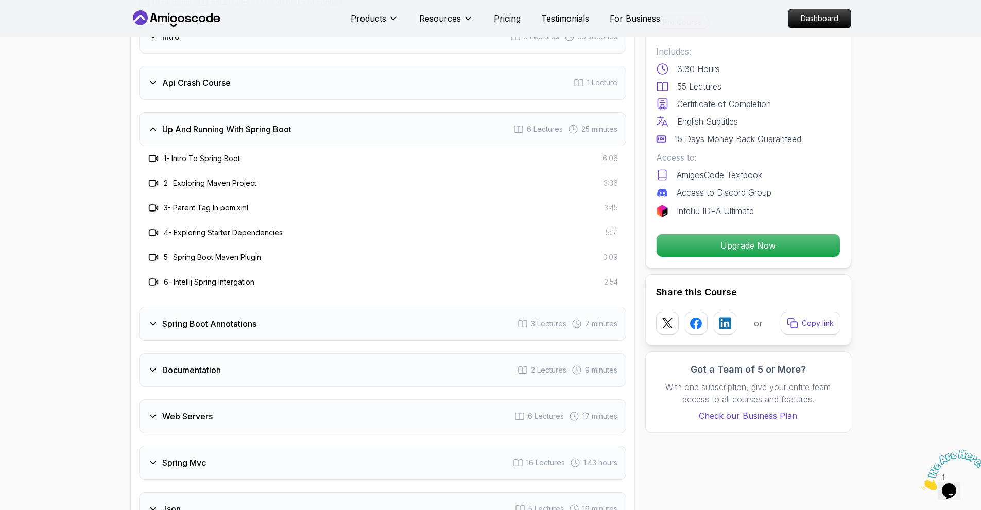
click at [302, 307] on div "Spring Boot Annotations 3 Lectures 7 minutes" at bounding box center [382, 324] width 487 height 34
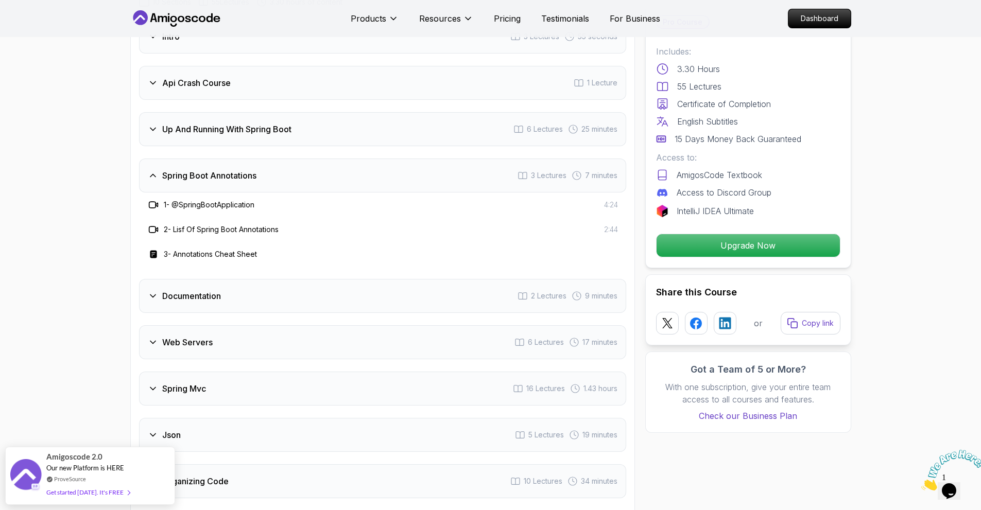
click at [302, 114] on div "Up And Running With Spring Boot 6 Lectures 25 minutes" at bounding box center [382, 129] width 487 height 34
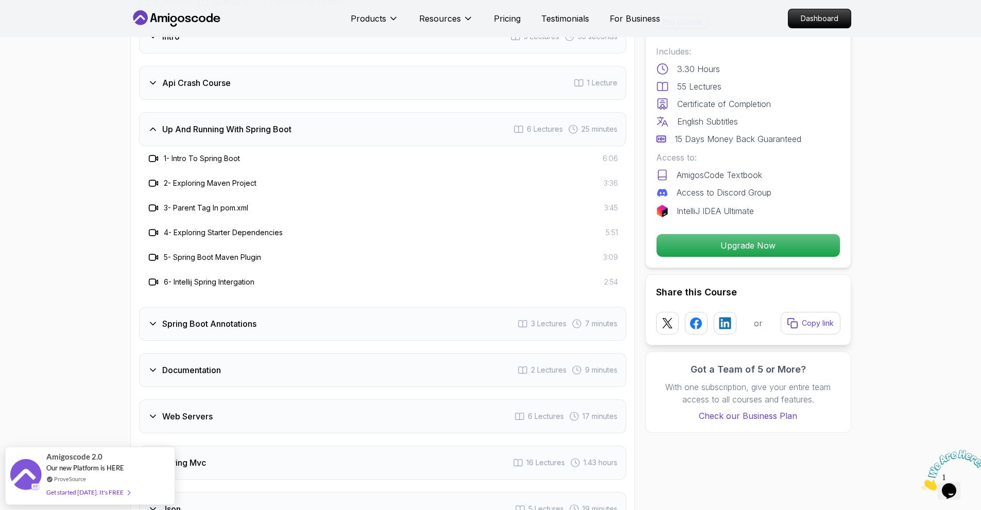
click at [294, 307] on div "Spring Boot Annotations 3 Lectures 7 minutes" at bounding box center [382, 324] width 487 height 34
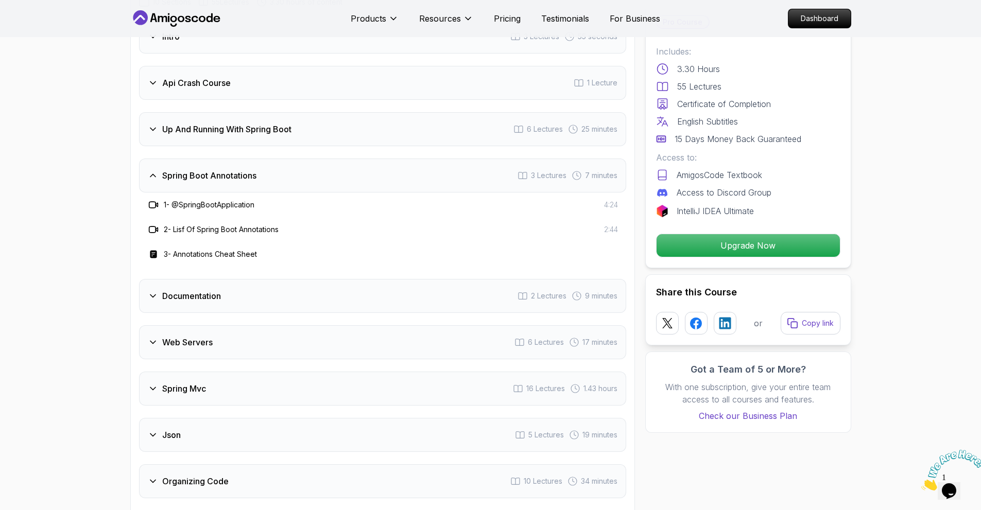
click at [266, 279] on div "Documentation 2 Lectures 9 minutes" at bounding box center [382, 296] width 487 height 34
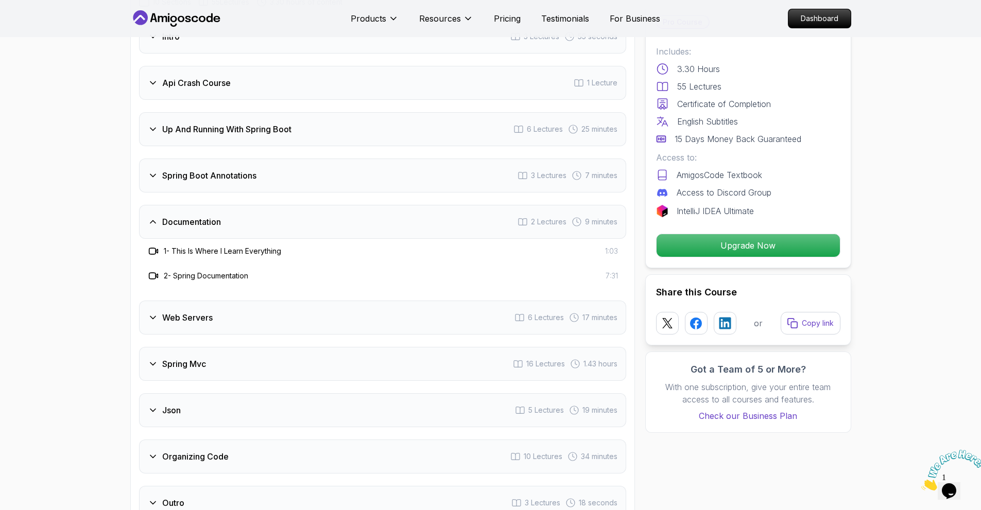
click at [254, 301] on div "Web Servers 6 Lectures 17 minutes" at bounding box center [382, 318] width 487 height 34
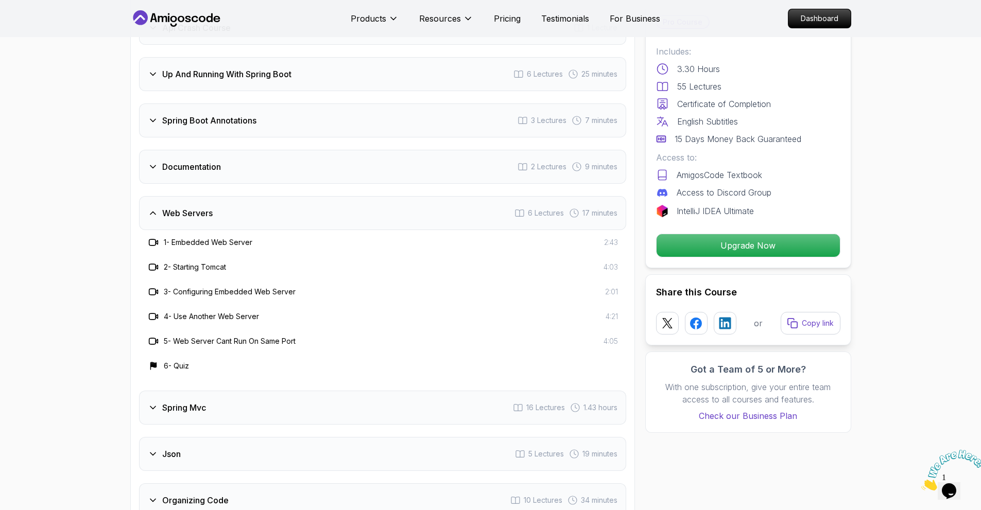
scroll to position [1802, 0]
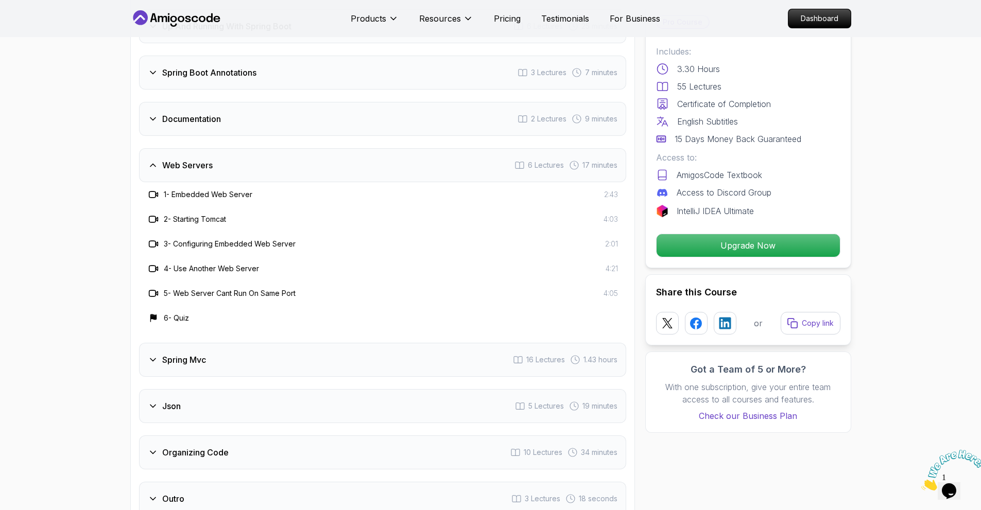
click at [229, 343] on div "Spring Mvc 16 Lectures 1.43 hours" at bounding box center [382, 360] width 487 height 34
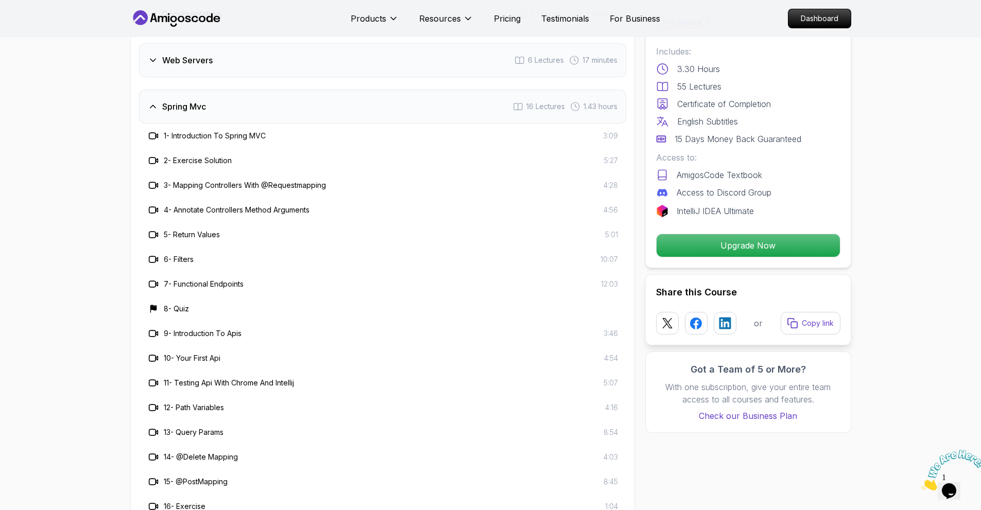
scroll to position [1905, 0]
click at [208, 96] on div "Spring Mvc 16 Lectures 1.43 hours" at bounding box center [382, 109] width 487 height 34
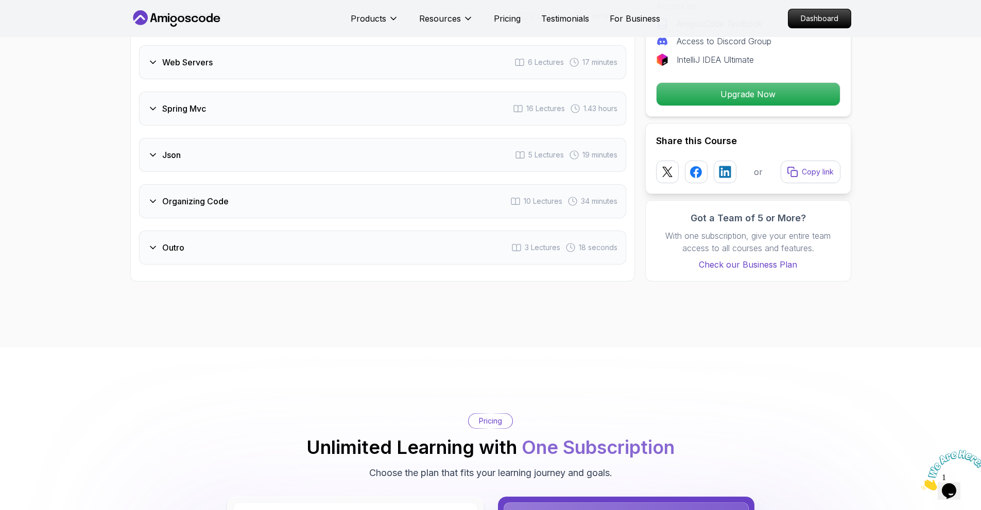
click at [226, 140] on div "Json 5 Lectures 19 minutes" at bounding box center [382, 155] width 487 height 34
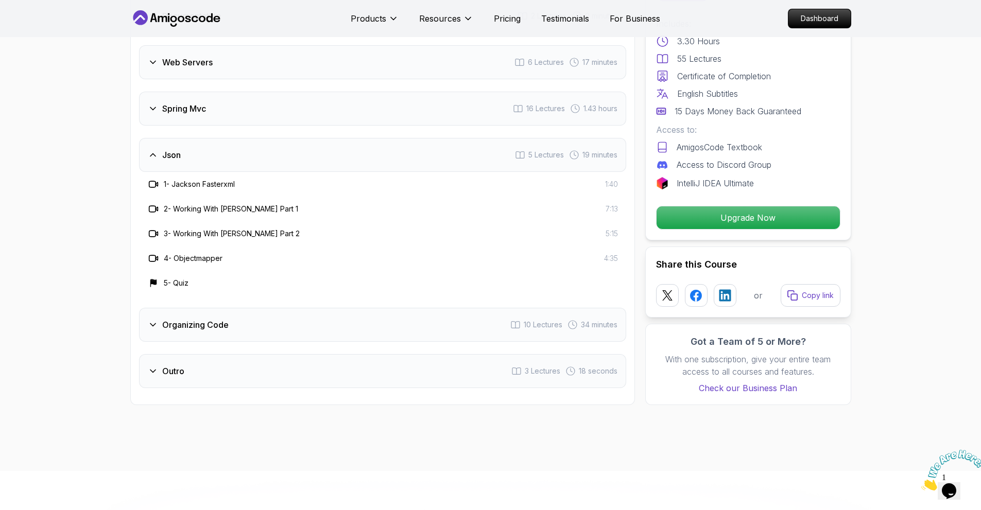
click at [226, 140] on div "Json 5 Lectures 19 minutes" at bounding box center [382, 155] width 487 height 34
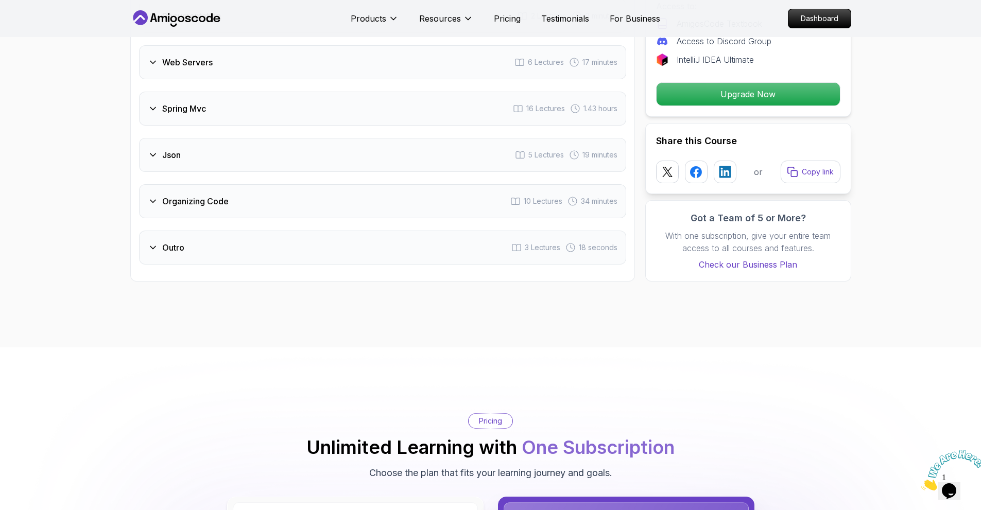
click at [231, 184] on div "Organizing Code 10 Lectures 34 minutes" at bounding box center [382, 201] width 487 height 34
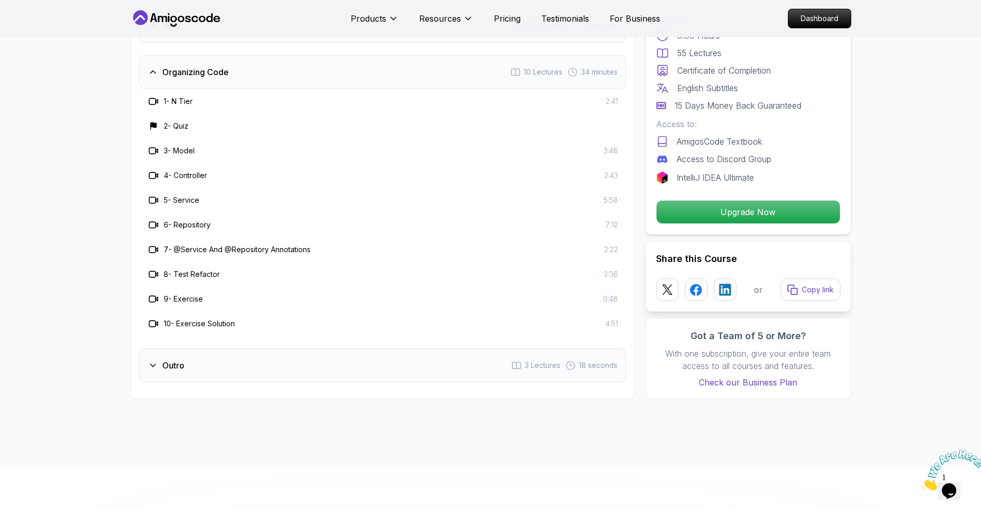
scroll to position [2060, 0]
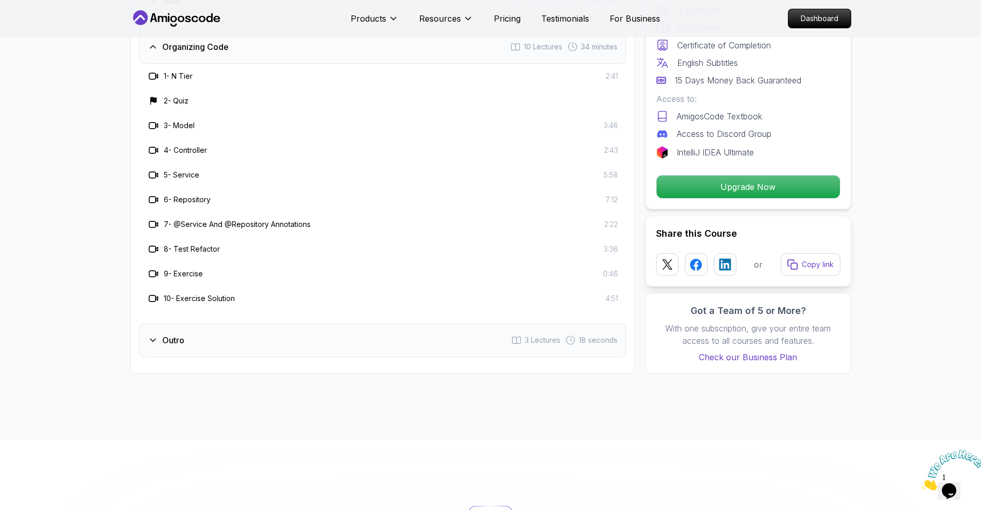
click at [230, 323] on div "Outro 3 Lectures 18 seconds" at bounding box center [382, 340] width 487 height 34
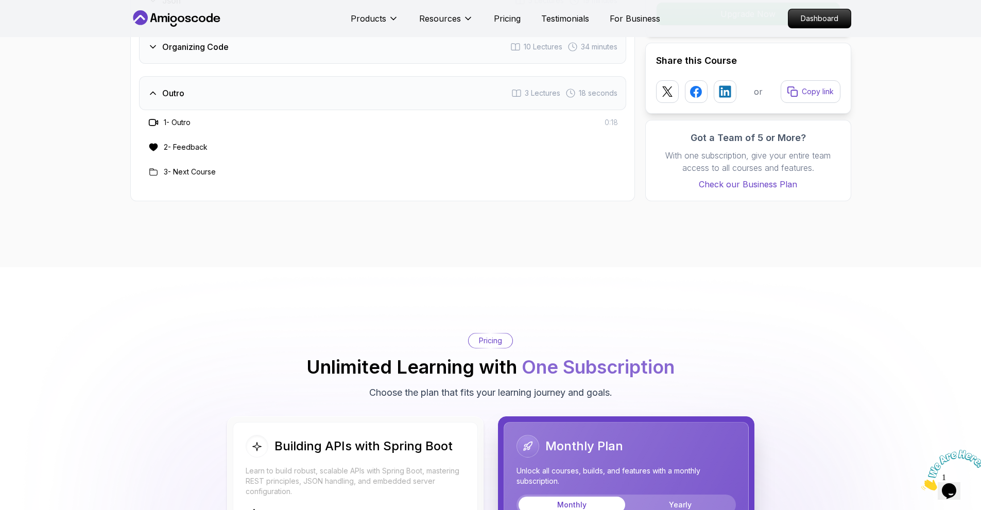
click at [205, 167] on h3 "3 - Next Course" at bounding box center [190, 172] width 52 height 10
click at [179, 167] on h3 "3 - Next Course" at bounding box center [190, 172] width 52 height 10
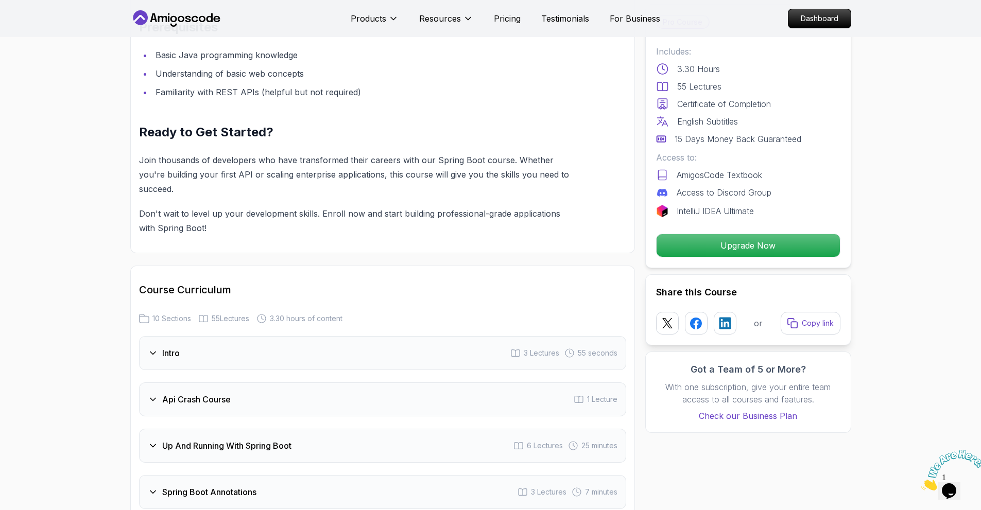
scroll to position [1596, 0]
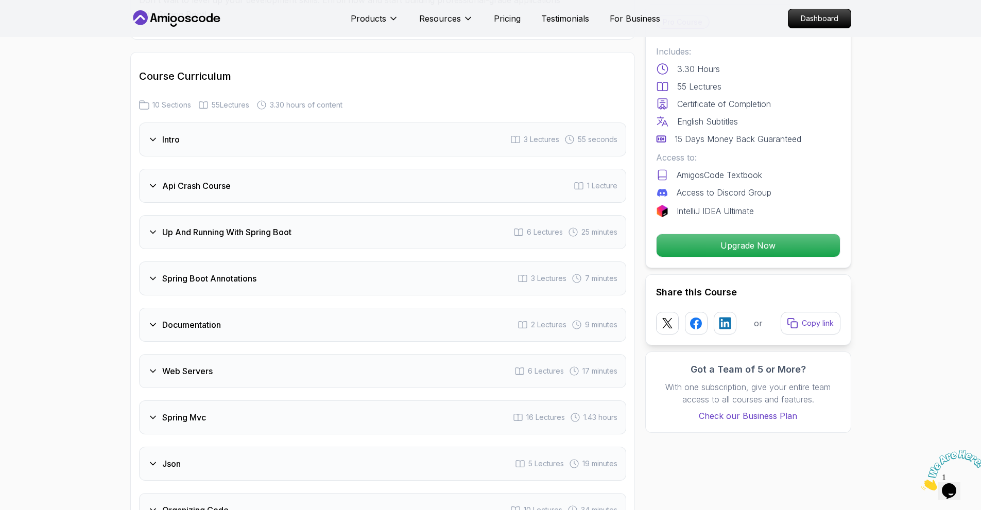
click at [268, 172] on div "Api Crash Course 1 Lecture" at bounding box center [382, 186] width 487 height 34
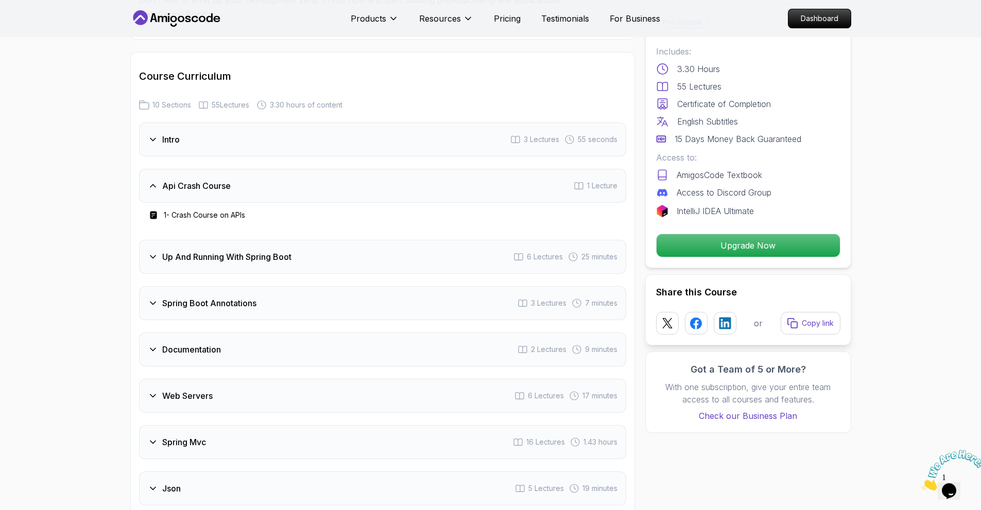
click at [288, 251] on h3 "Up And Running With Spring Boot" at bounding box center [226, 257] width 129 height 12
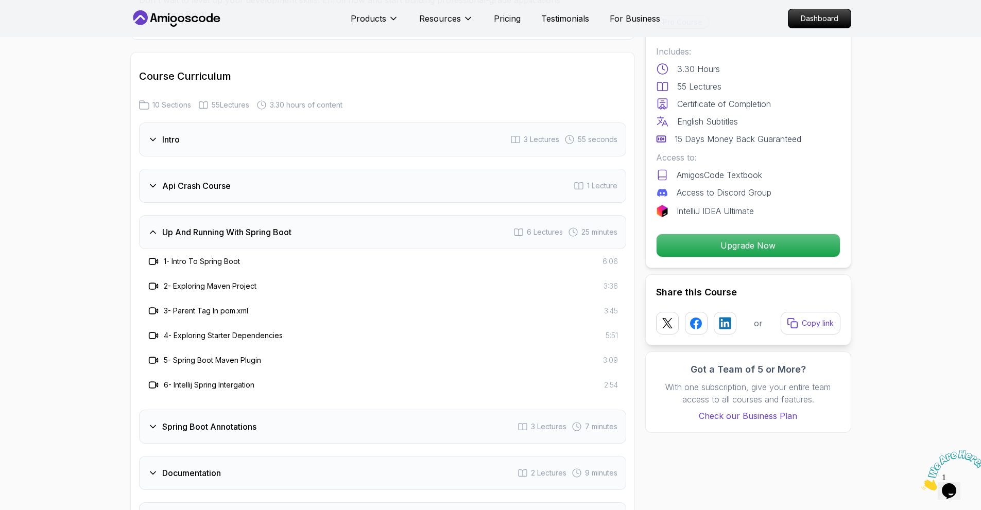
click at [300, 412] on div "Spring Boot Annotations 3 Lectures 7 minutes" at bounding box center [382, 427] width 487 height 34
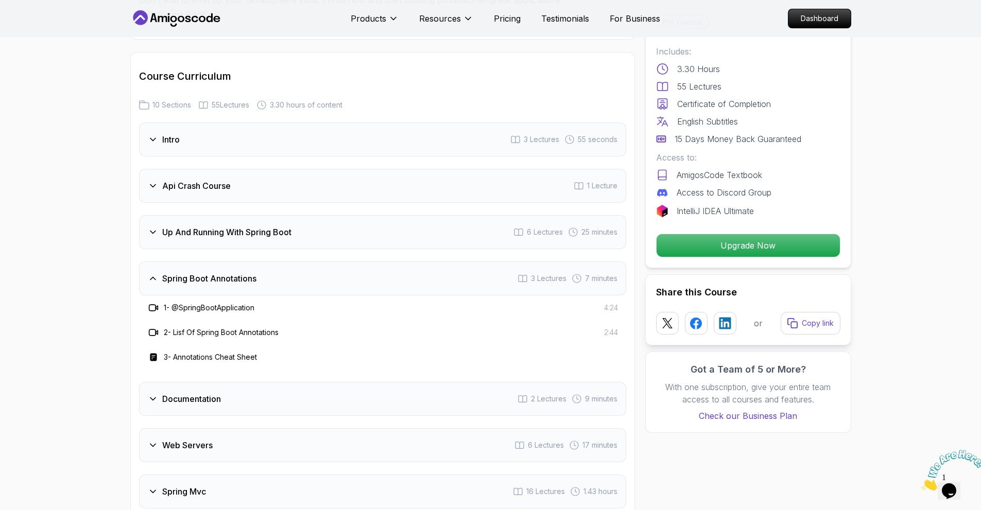
click at [304, 386] on div "Documentation 2 Lectures 9 minutes" at bounding box center [382, 399] width 487 height 34
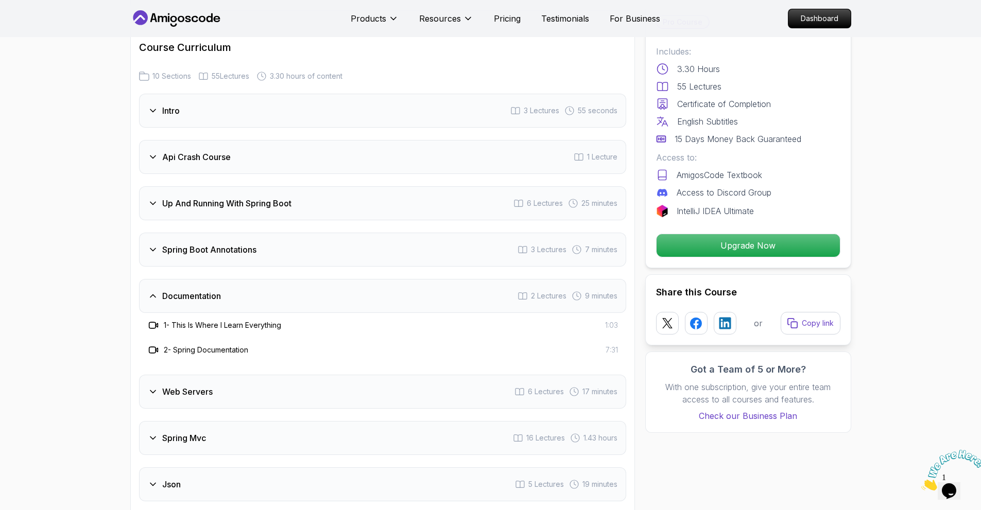
scroll to position [1699, 0]
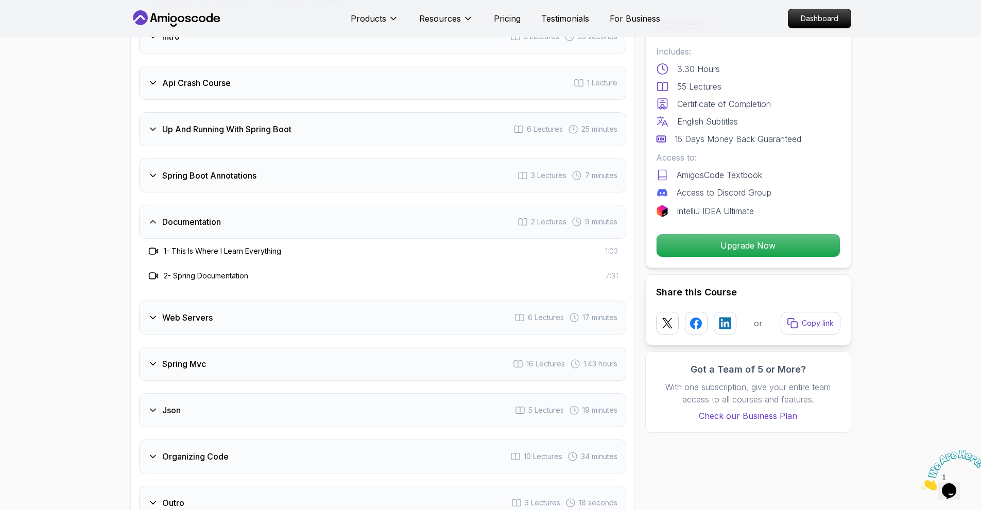
click at [265, 301] on div "Web Servers 6 Lectures 17 minutes" at bounding box center [382, 318] width 487 height 34
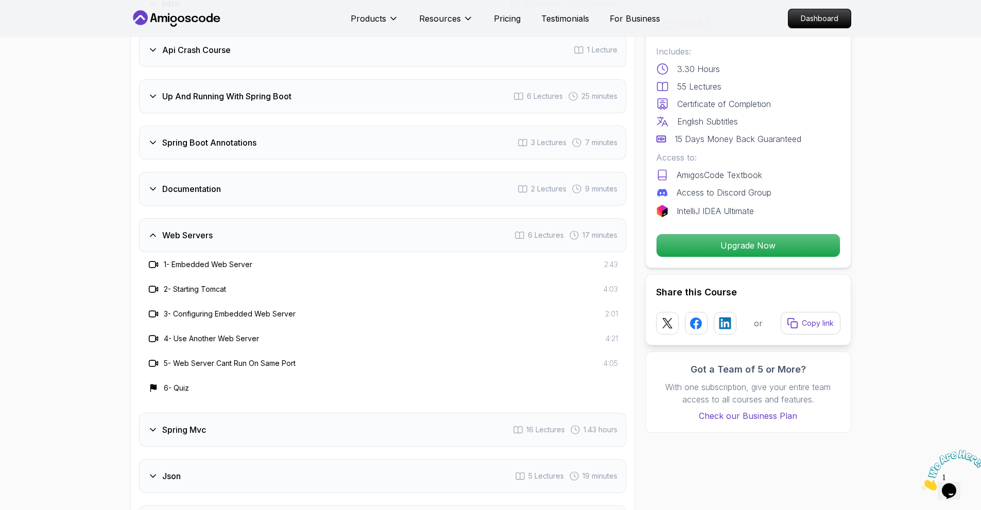
scroll to position [1905, 0]
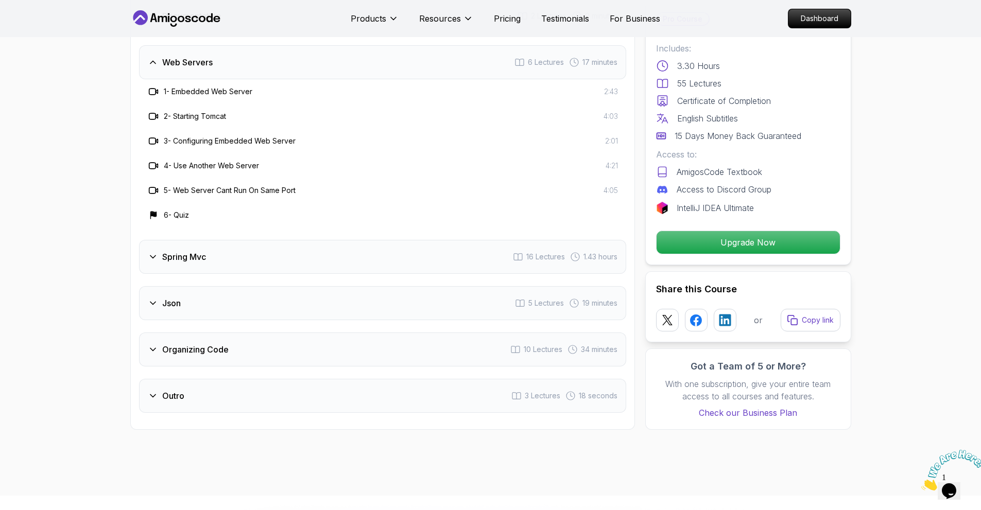
click at [299, 245] on div "Spring Mvc 16 Lectures 1.43 hours" at bounding box center [382, 257] width 487 height 34
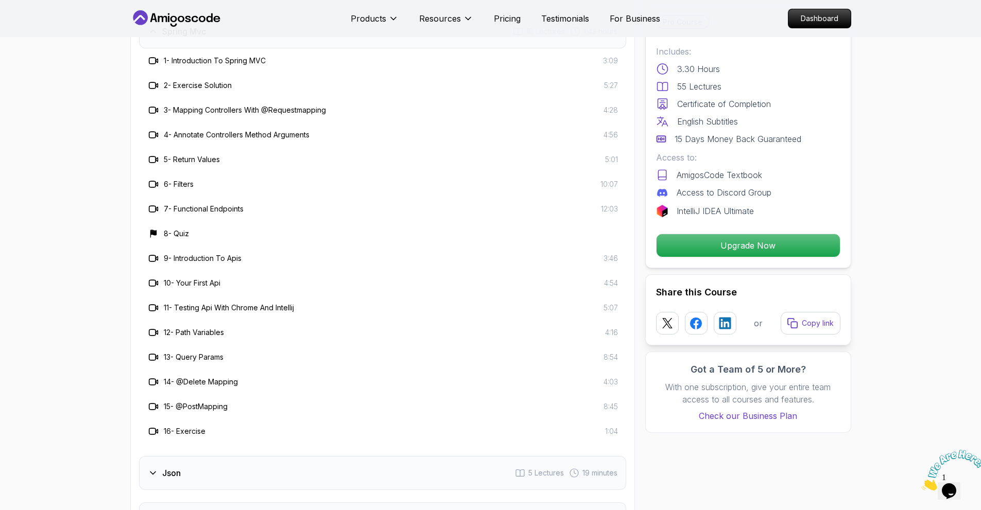
scroll to position [2008, 0]
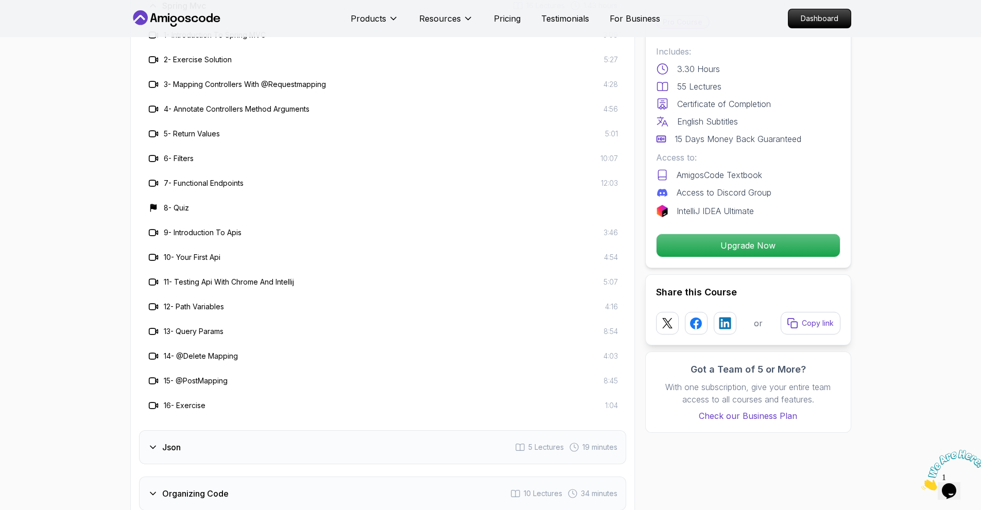
click at [255, 430] on div "Json 5 Lectures 19 minutes" at bounding box center [382, 447] width 487 height 34
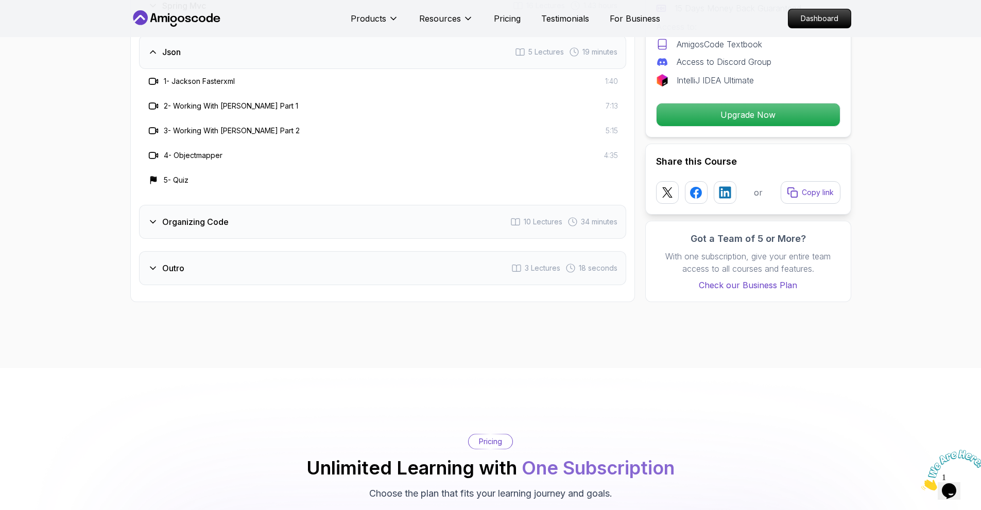
click at [230, 208] on div "Organizing Code 10 Lectures 34 minutes" at bounding box center [382, 222] width 487 height 34
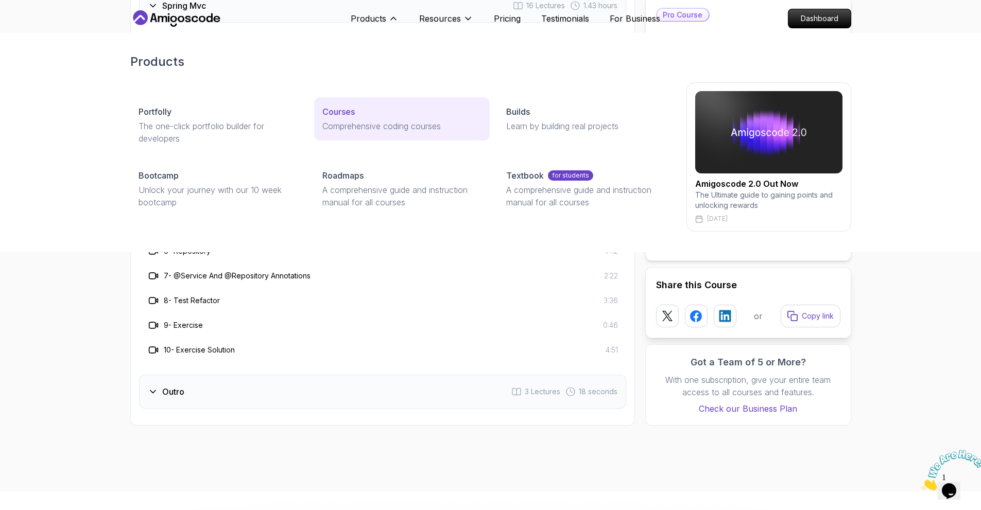
click at [366, 114] on div "Courses" at bounding box center [401, 112] width 159 height 12
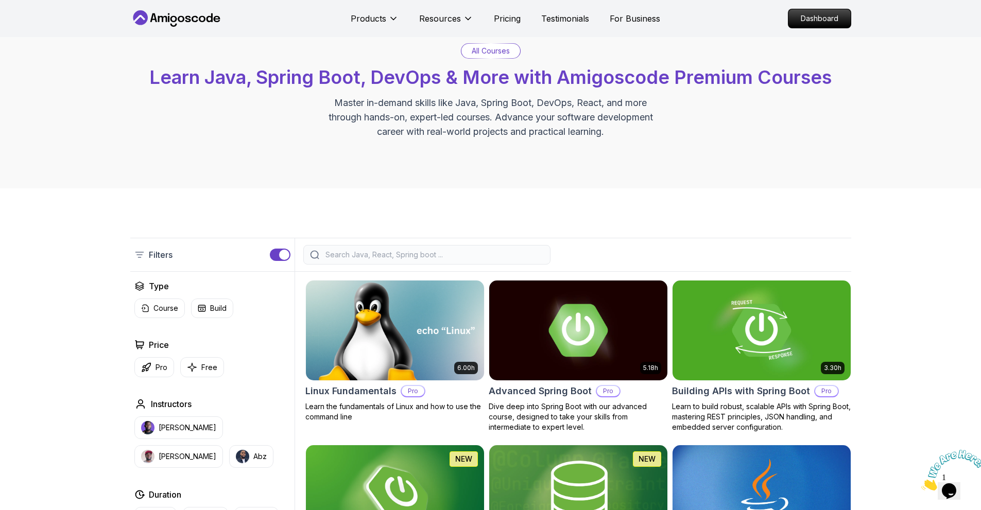
scroll to position [206, 0]
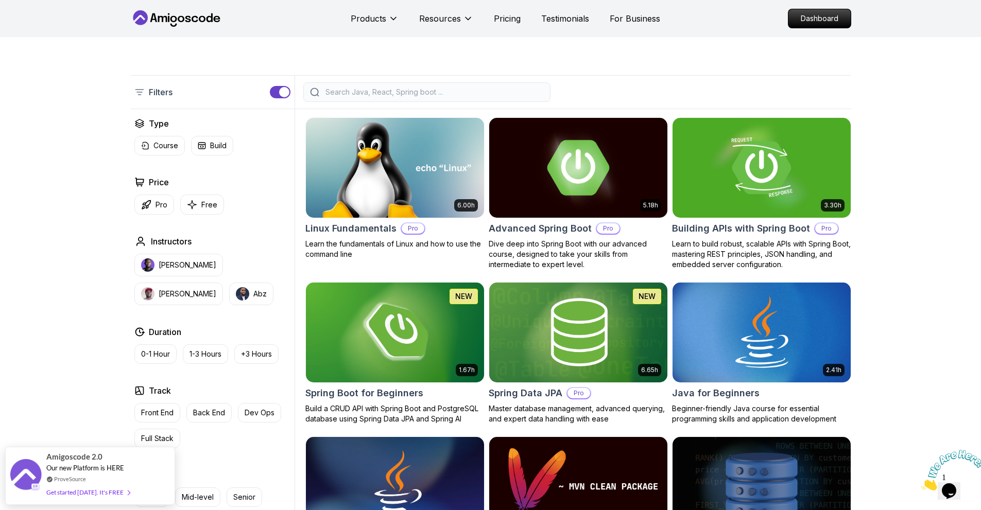
click at [568, 166] on img at bounding box center [578, 167] width 187 height 105
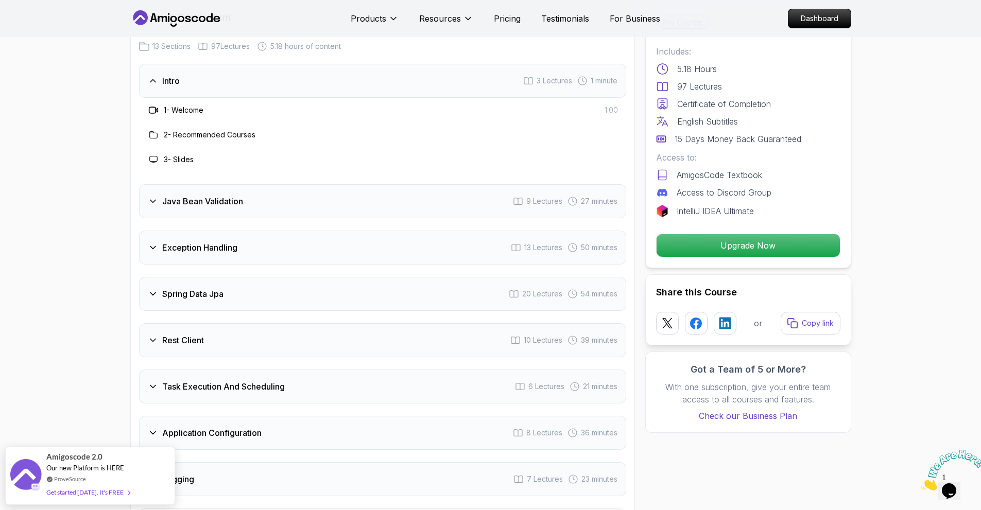
scroll to position [1390, 0]
click at [296, 183] on div "Java Bean Validation 9 Lectures 27 minutes" at bounding box center [382, 200] width 487 height 34
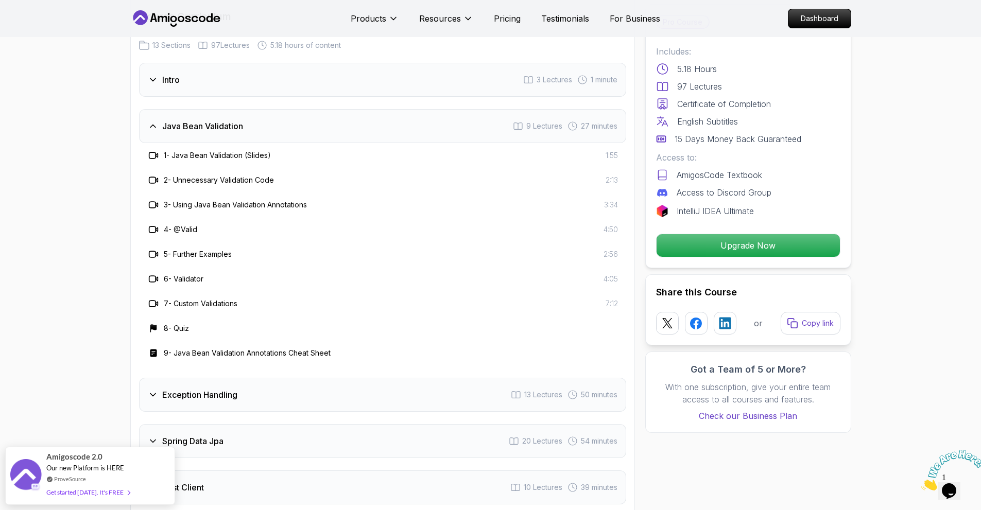
click at [277, 378] on div "Exception Handling 13 Lectures 50 minutes" at bounding box center [382, 395] width 487 height 34
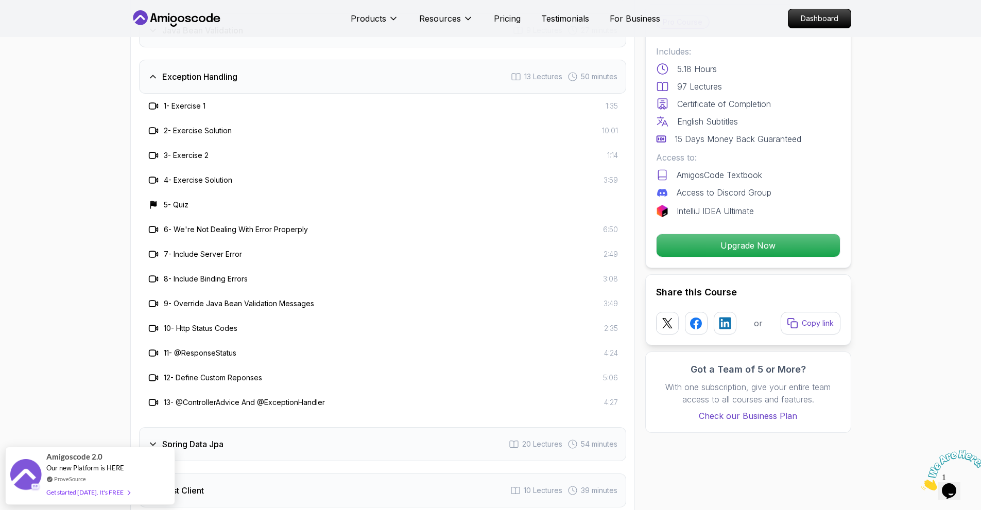
scroll to position [1493, 0]
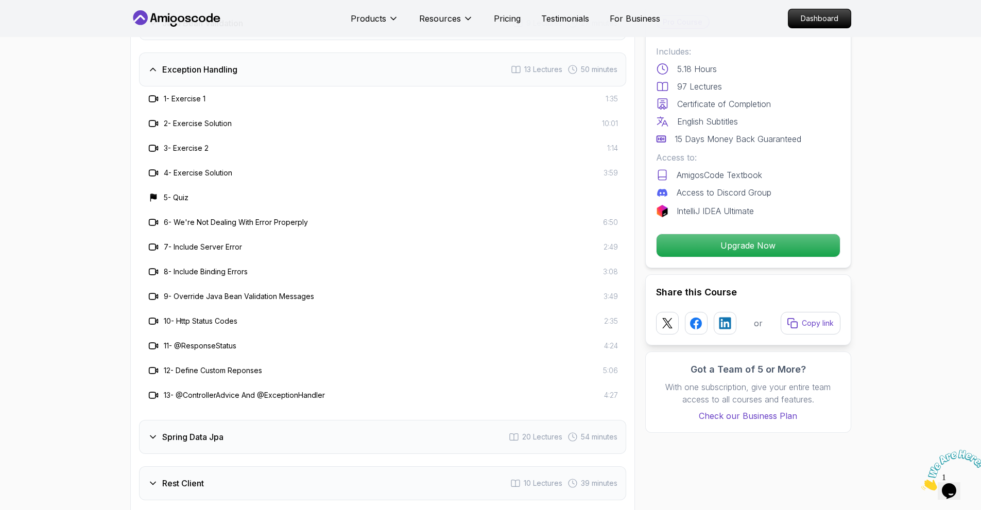
click at [308, 420] on div "Spring Data Jpa 20 Lectures 54 minutes" at bounding box center [382, 437] width 487 height 34
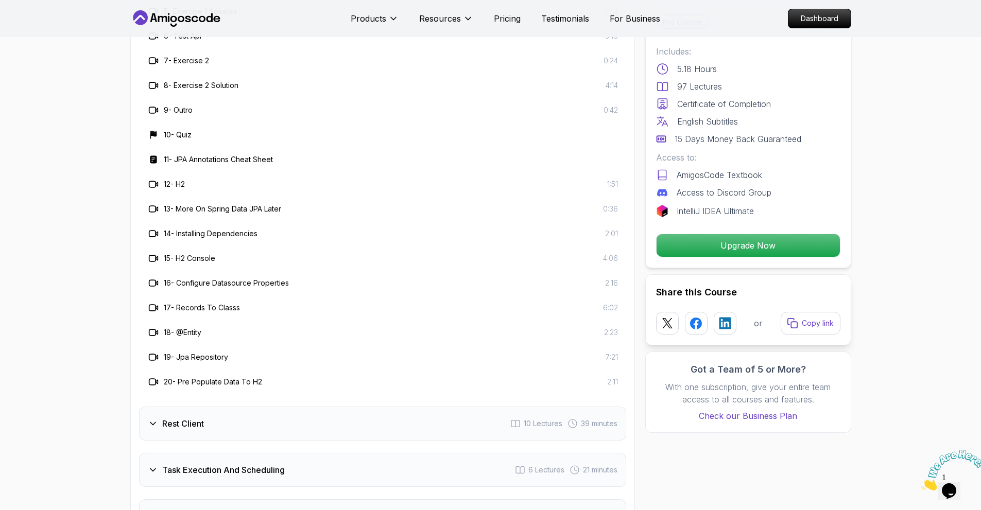
scroll to position [1751, 0]
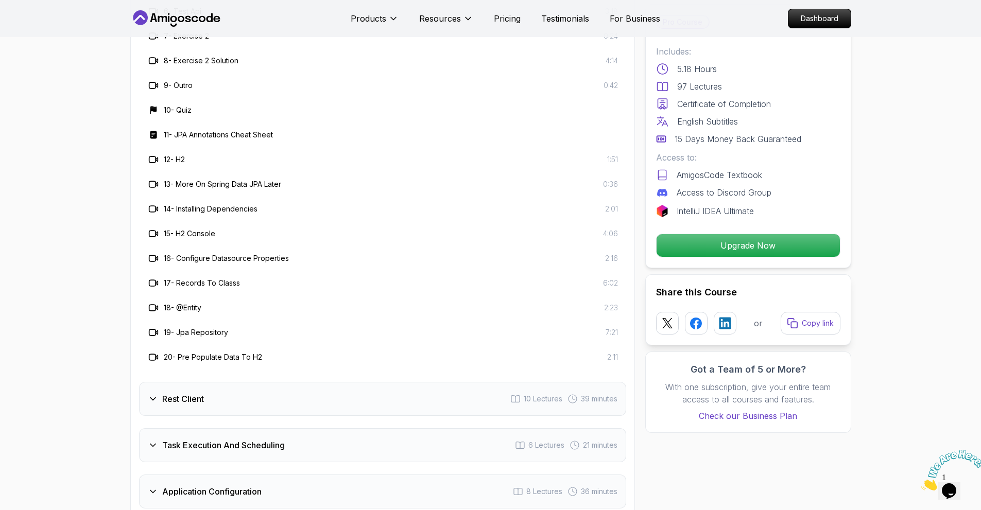
click at [297, 382] on div "Rest Client 10 Lectures 39 minutes" at bounding box center [382, 399] width 487 height 34
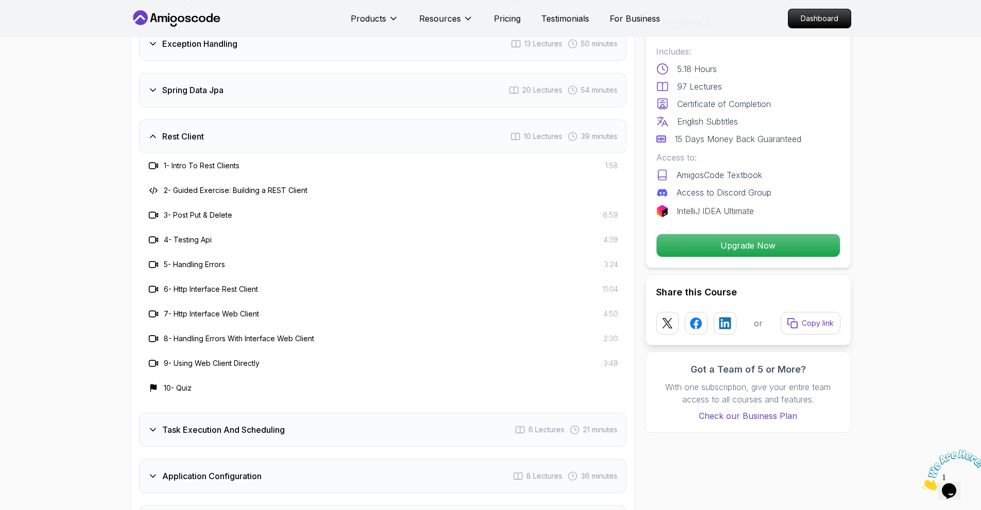
scroll to position [1545, 0]
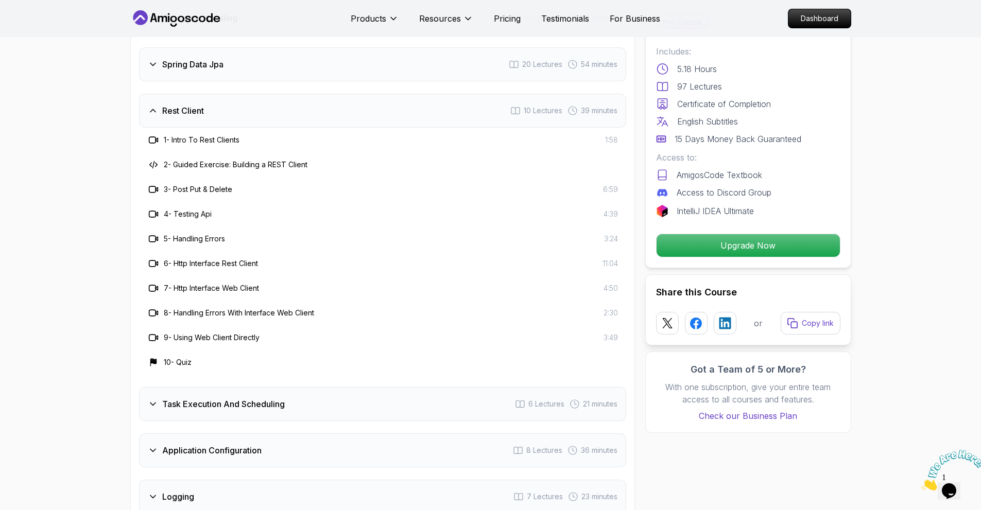
click at [264, 398] on h3 "Task Execution And Scheduling" at bounding box center [223, 404] width 123 height 12
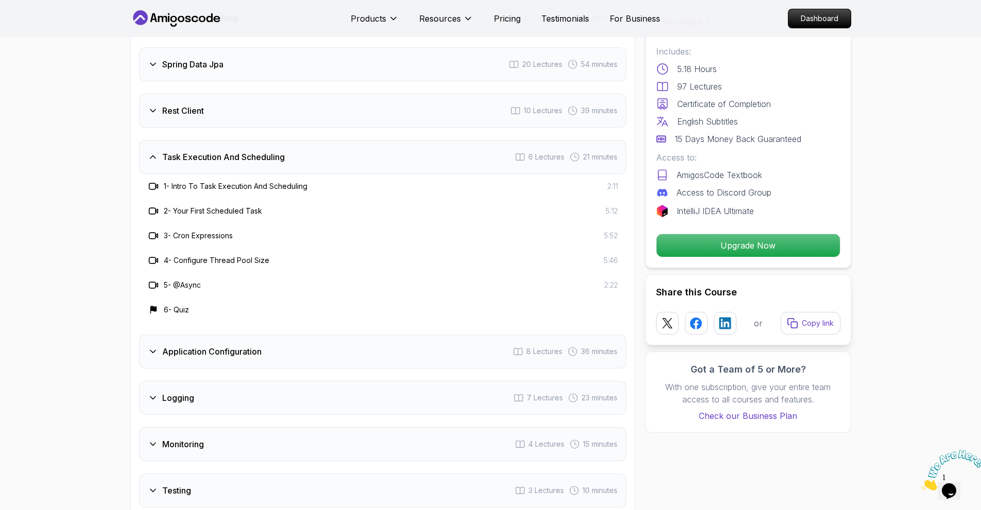
click at [236, 346] on h3 "Application Configuration" at bounding box center [211, 352] width 99 height 12
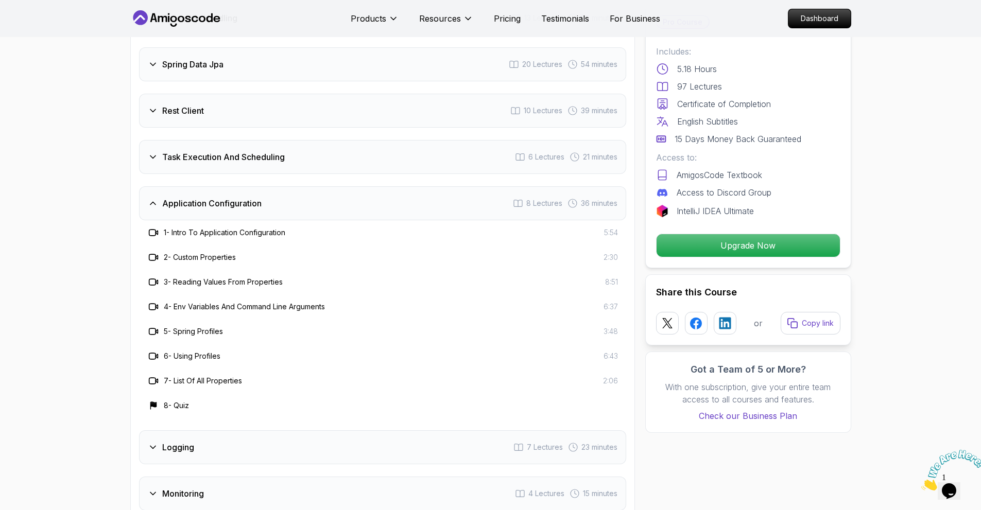
click at [212, 197] on h3 "Application Configuration" at bounding box center [211, 203] width 99 height 12
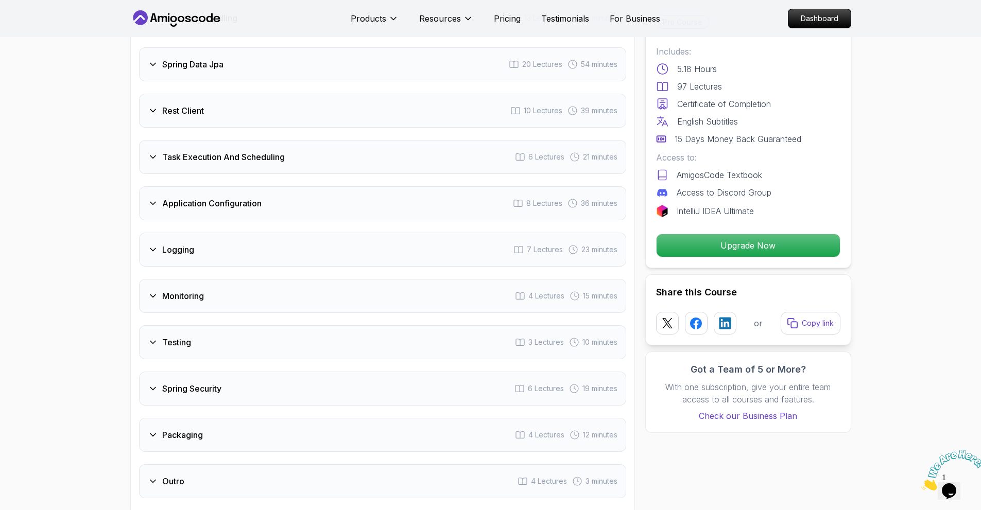
click at [223, 233] on div "Logging 7 Lectures 23 minutes" at bounding box center [382, 250] width 487 height 34
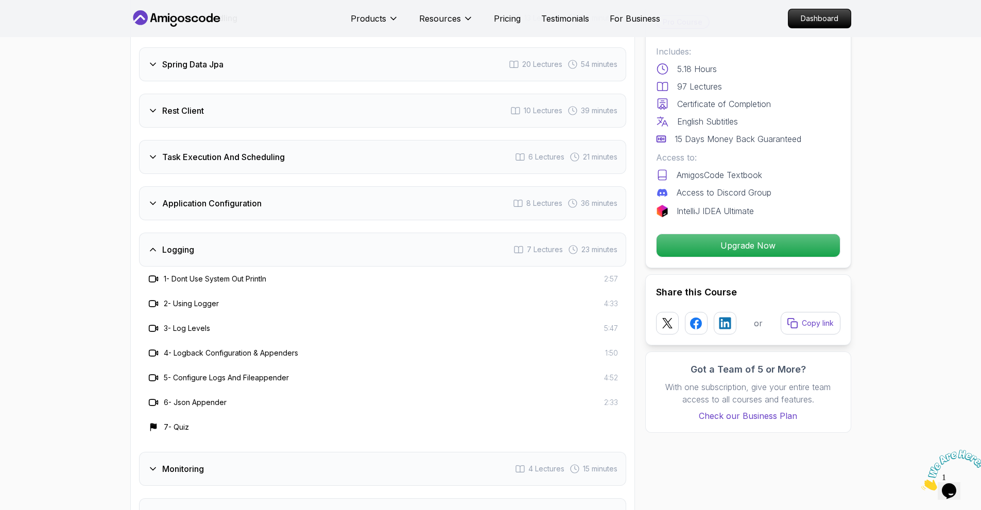
drag, startPoint x: 226, startPoint y: 211, endPoint x: 228, endPoint y: 216, distance: 5.8
click at [228, 233] on div "Logging 7 Lectures 23 minutes" at bounding box center [382, 250] width 487 height 34
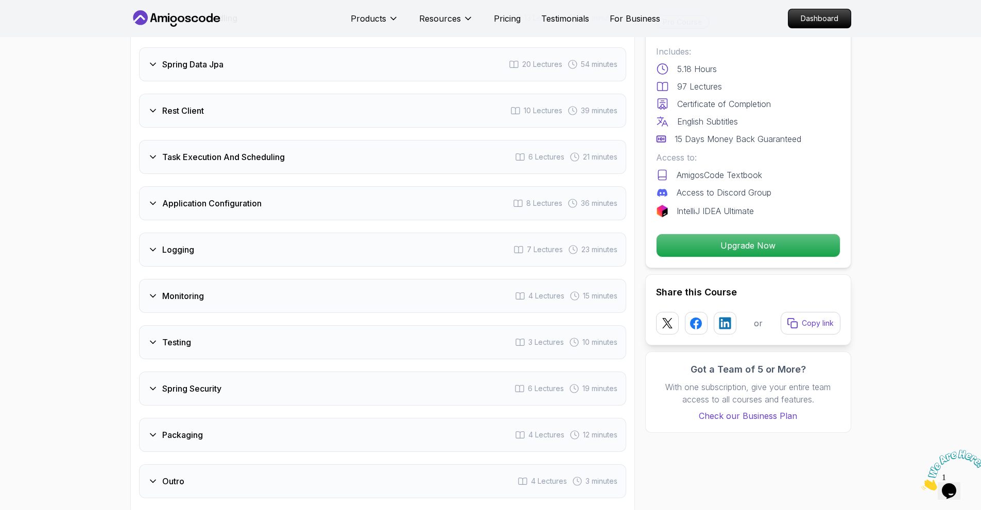
click at [229, 279] on div "Monitoring 4 Lectures 15 minutes" at bounding box center [382, 296] width 487 height 34
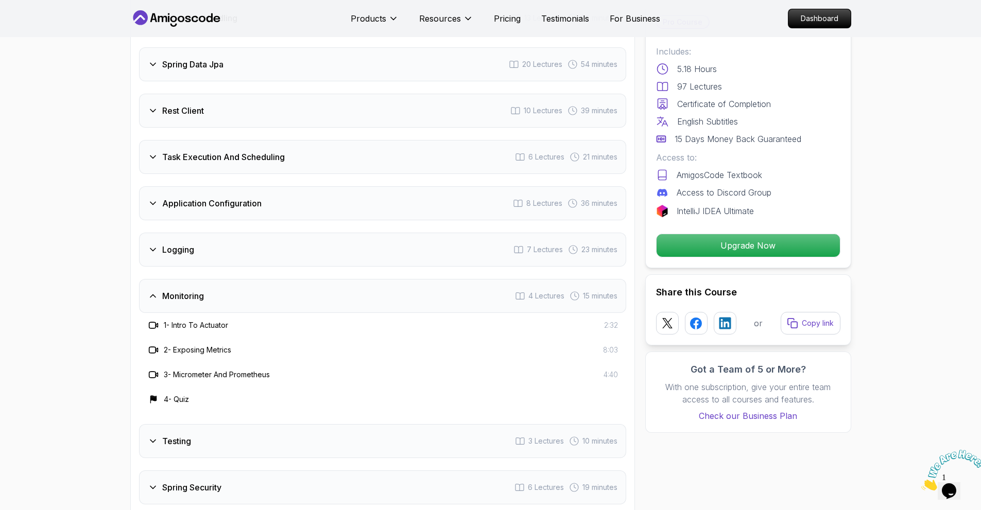
click at [229, 279] on div "Monitoring 4 Lectures 15 minutes" at bounding box center [382, 296] width 487 height 34
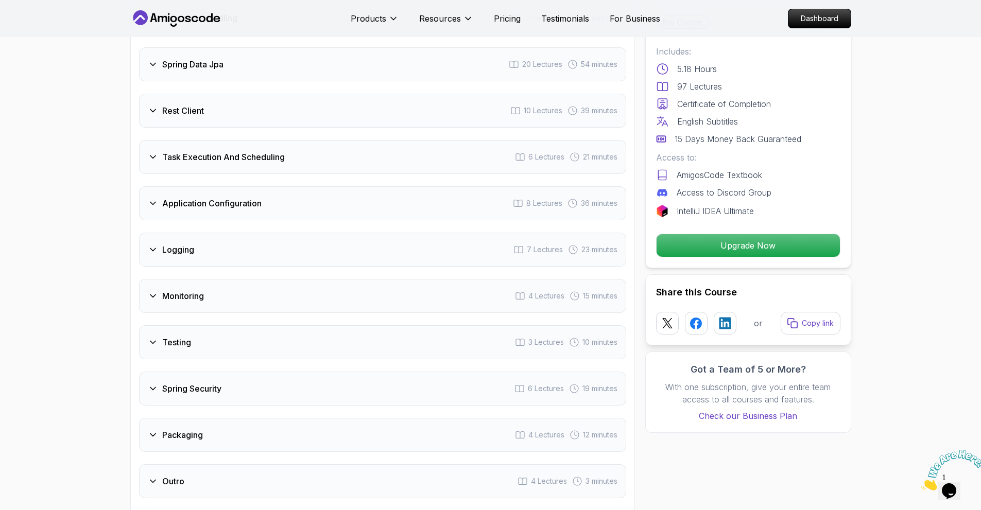
click at [239, 325] on div "Testing 3 Lectures 10 minutes" at bounding box center [382, 342] width 487 height 34
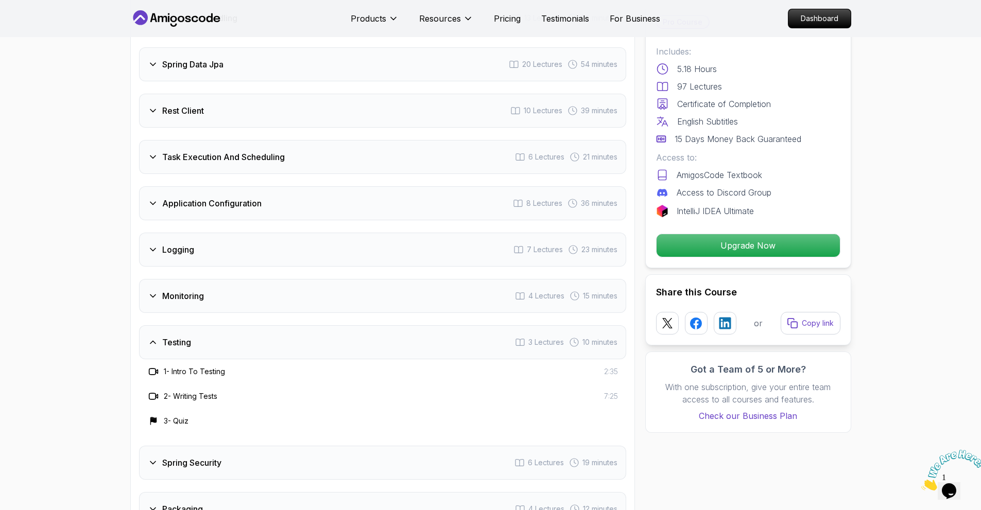
click at [238, 325] on div "Testing 3 Lectures 10 minutes" at bounding box center [382, 342] width 487 height 34
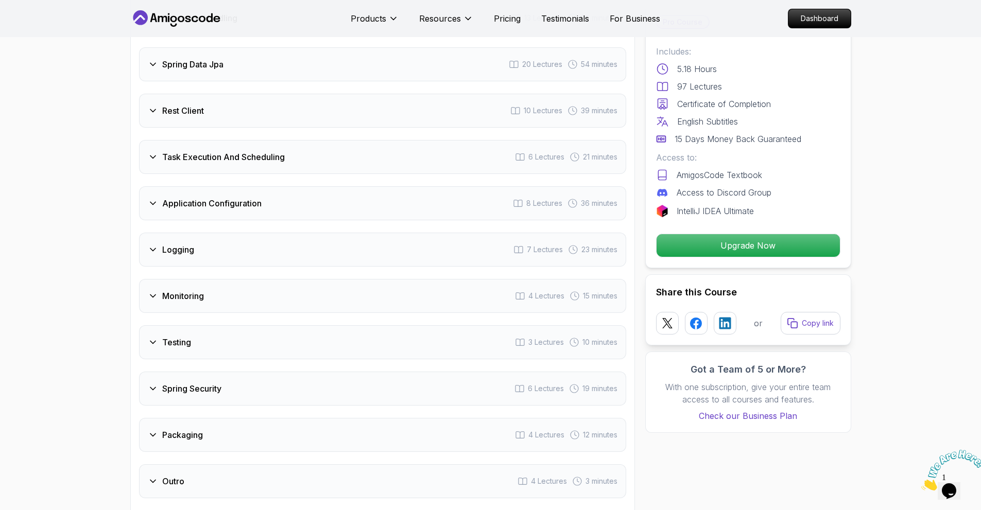
click at [247, 372] on div "Spring Security 6 Lectures 19 minutes" at bounding box center [382, 389] width 487 height 34
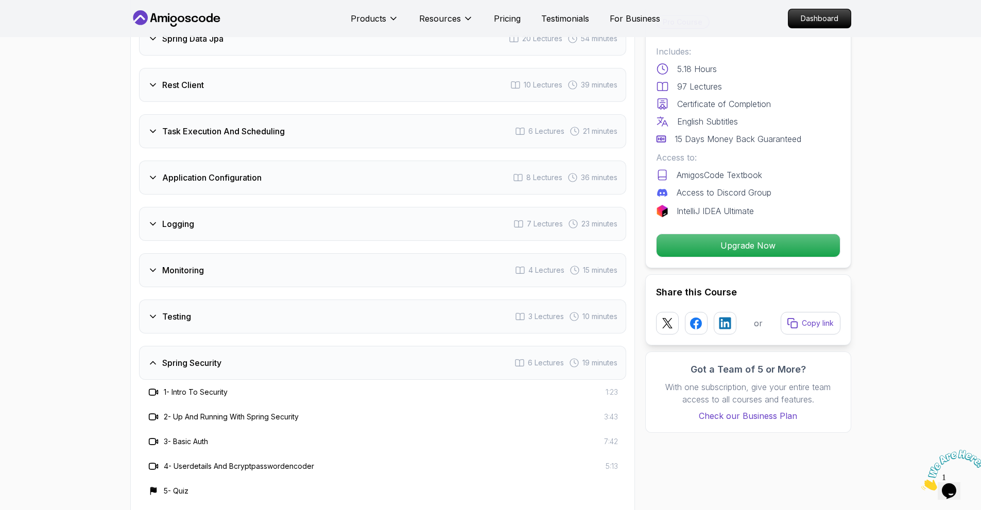
scroll to position [1596, 0]
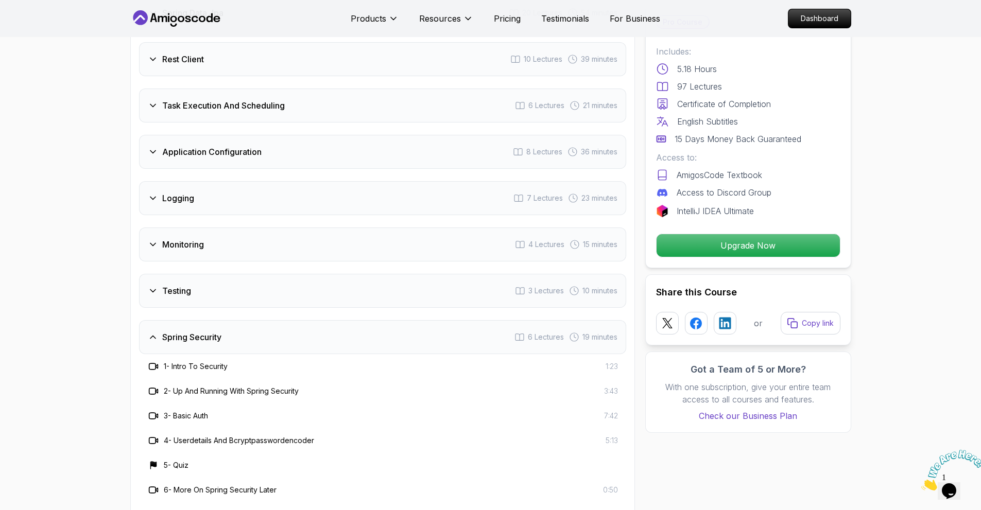
click at [232, 320] on div "Spring Security 6 Lectures 19 minutes" at bounding box center [382, 337] width 487 height 34
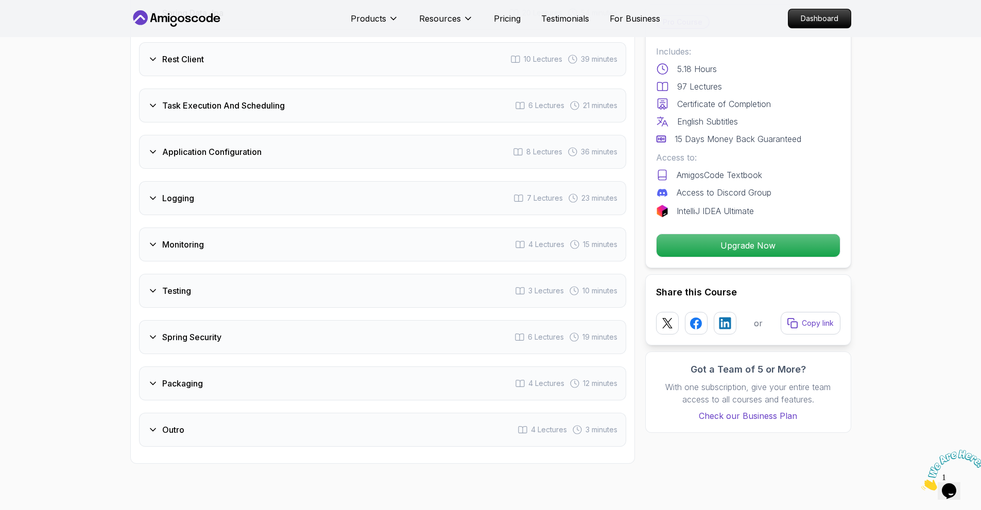
click at [239, 367] on div "Packaging 4 Lectures 12 minutes" at bounding box center [382, 384] width 487 height 34
click at [238, 367] on div "Packaging 4 Lectures 12 minutes" at bounding box center [382, 384] width 487 height 34
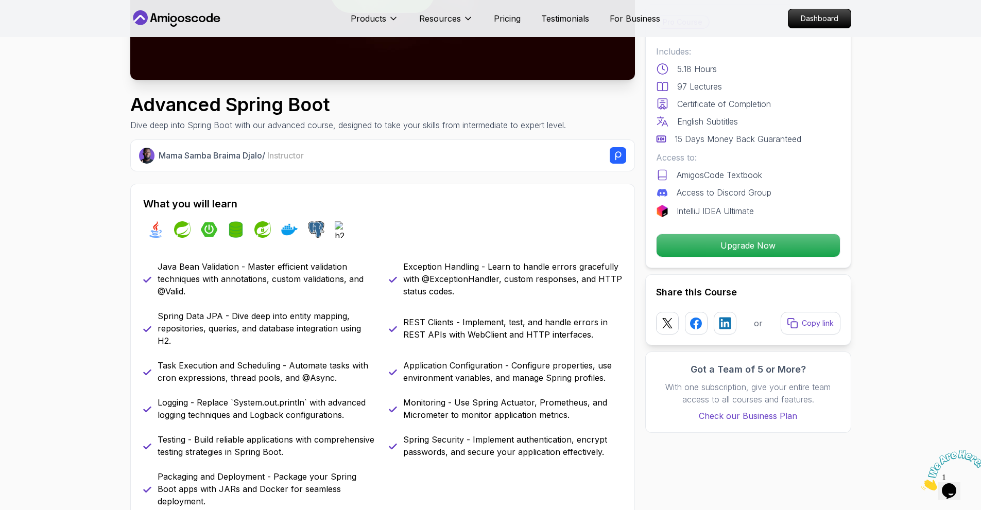
scroll to position [51, 0]
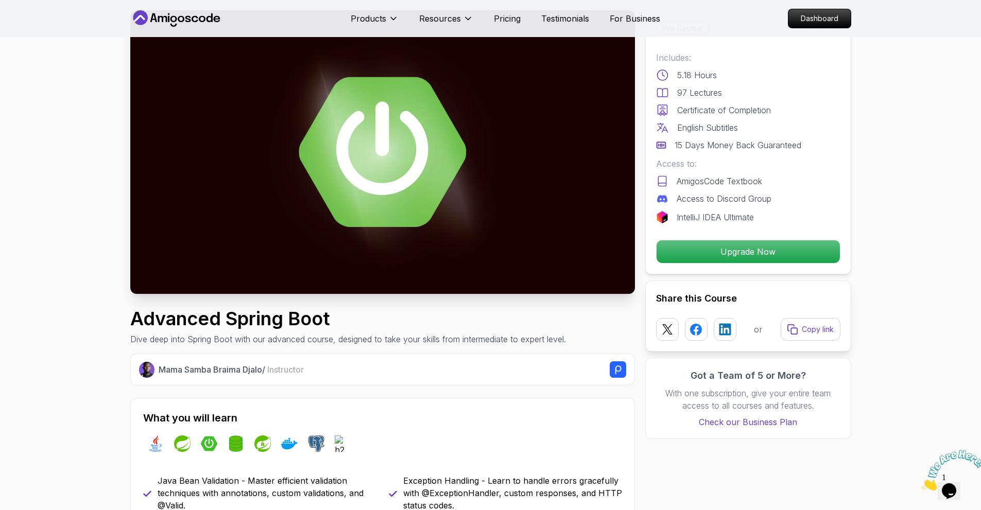
drag, startPoint x: 418, startPoint y: 339, endPoint x: 416, endPoint y: 332, distance: 7.5
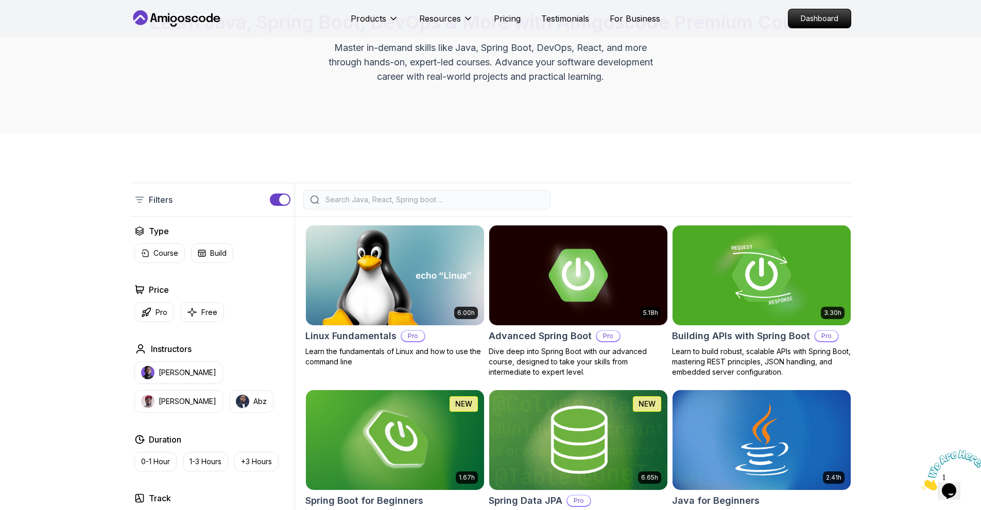
scroll to position [206, 0]
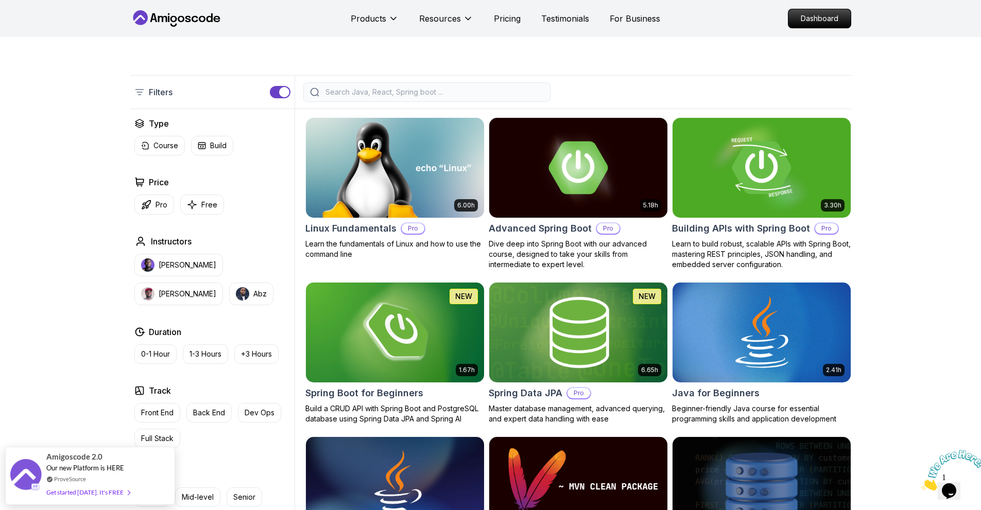
click at [612, 330] on img at bounding box center [578, 332] width 187 height 105
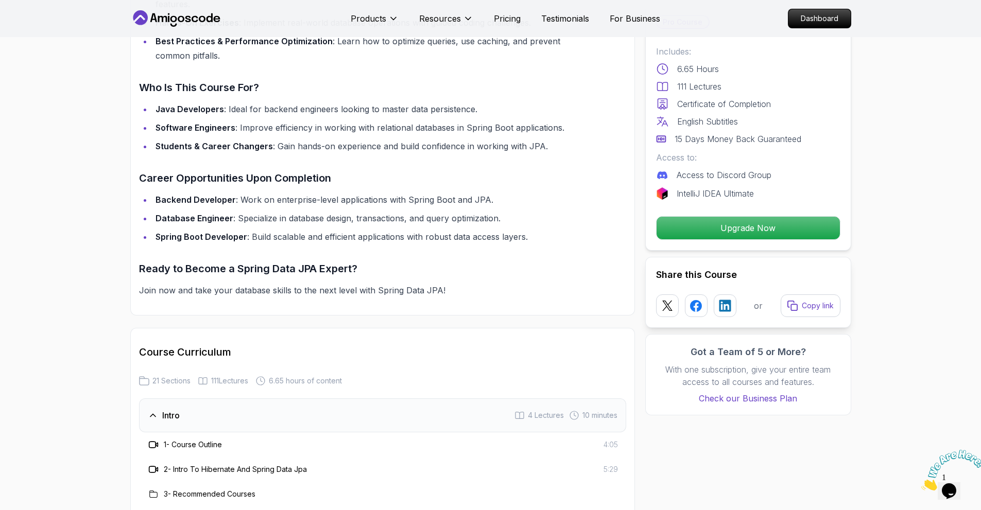
scroll to position [1236, 0]
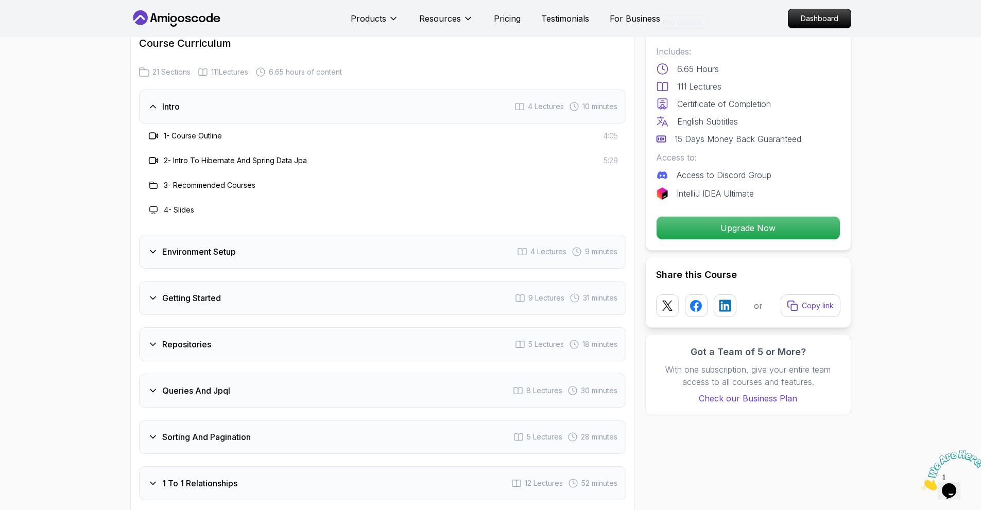
click at [260, 235] on div "Environment Setup 4 Lectures 9 minutes" at bounding box center [382, 252] width 487 height 34
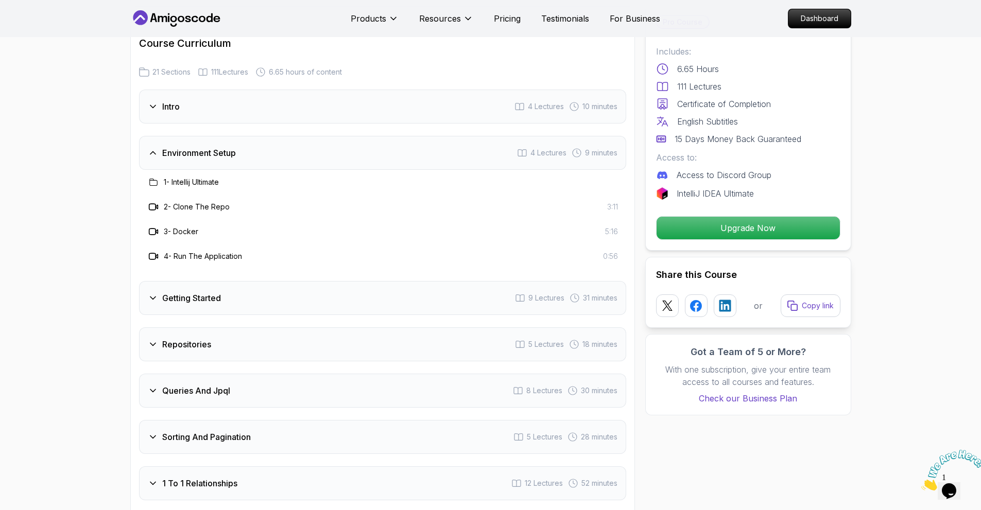
click at [267, 281] on div "Getting Started 9 Lectures 31 minutes" at bounding box center [382, 298] width 487 height 34
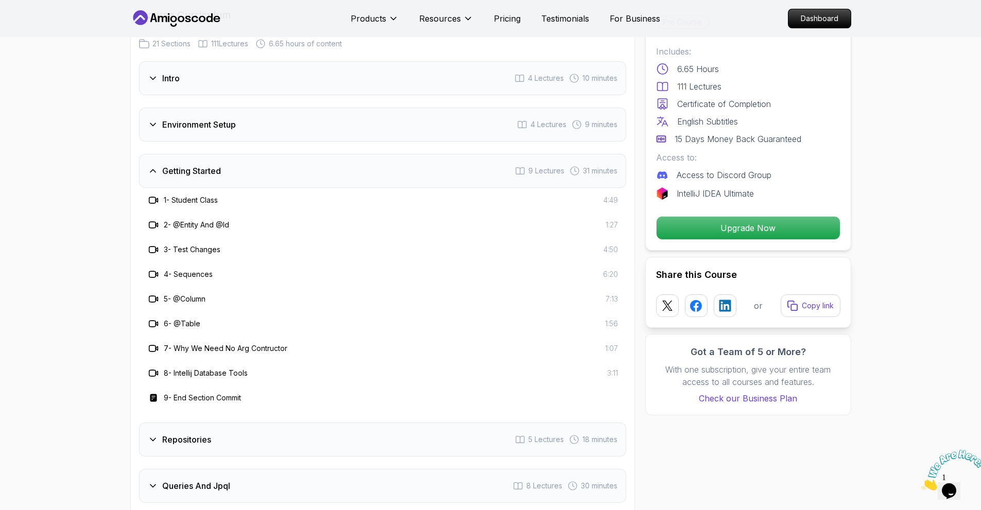
scroll to position [1339, 0]
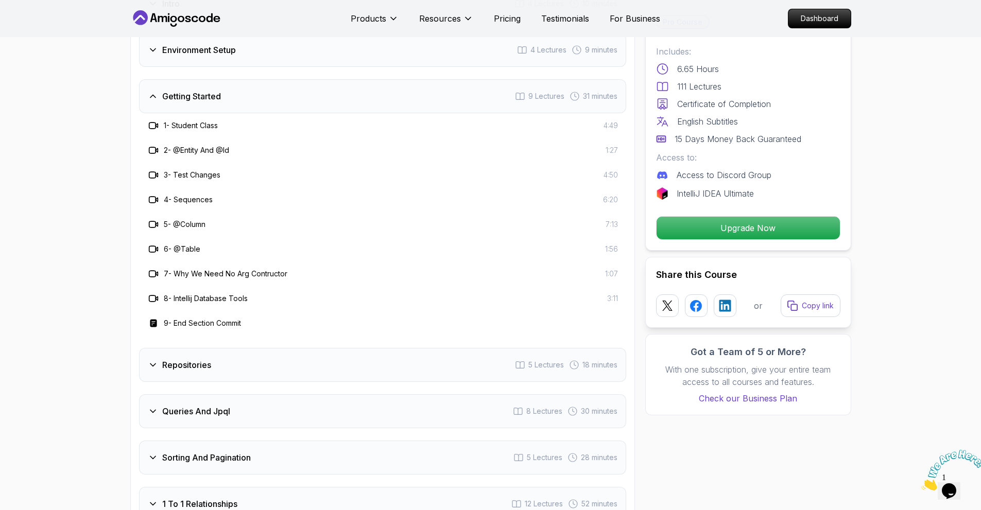
click at [268, 348] on div "Repositories 5 Lectures 18 minutes" at bounding box center [382, 365] width 487 height 34
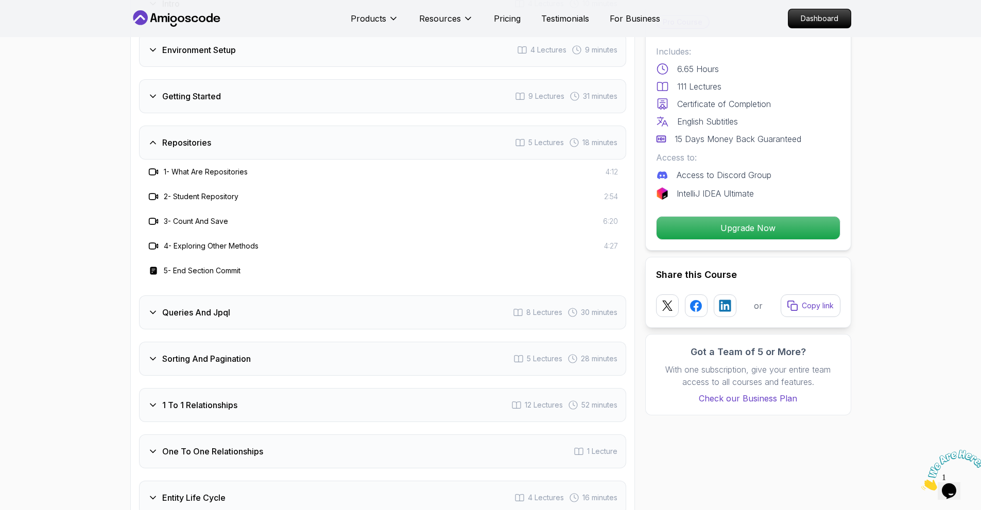
click at [254, 305] on div "Queries And Jpql 8 Lectures 30 minutes" at bounding box center [382, 313] width 487 height 34
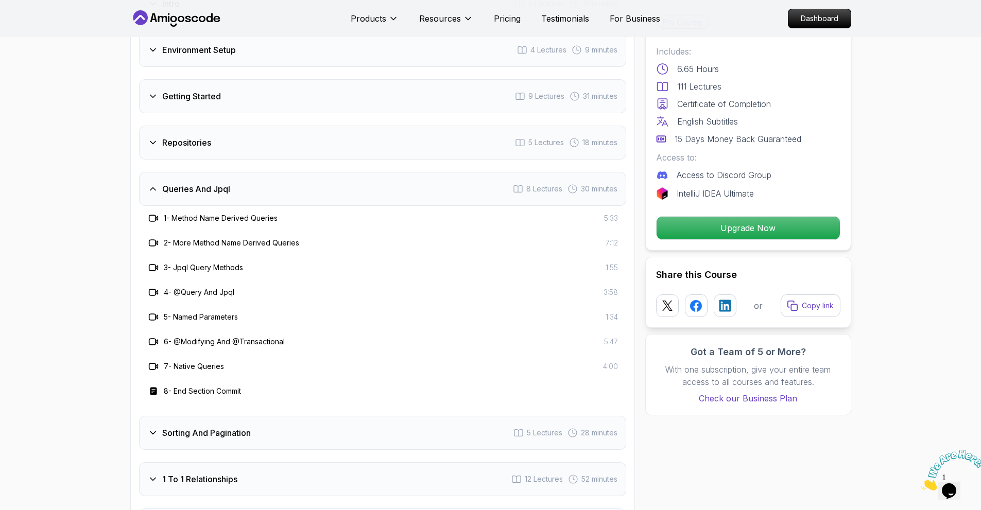
click at [298, 416] on div "Sorting And Pagination 5 Lectures 28 minutes" at bounding box center [382, 433] width 487 height 34
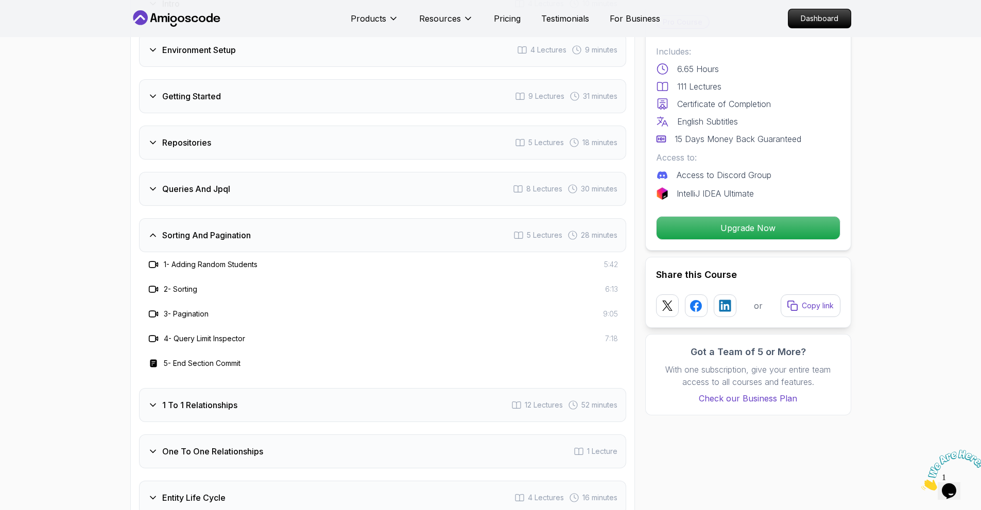
click at [272, 395] on div "1 To 1 Relationships 12 Lectures 52 minutes" at bounding box center [382, 405] width 487 height 34
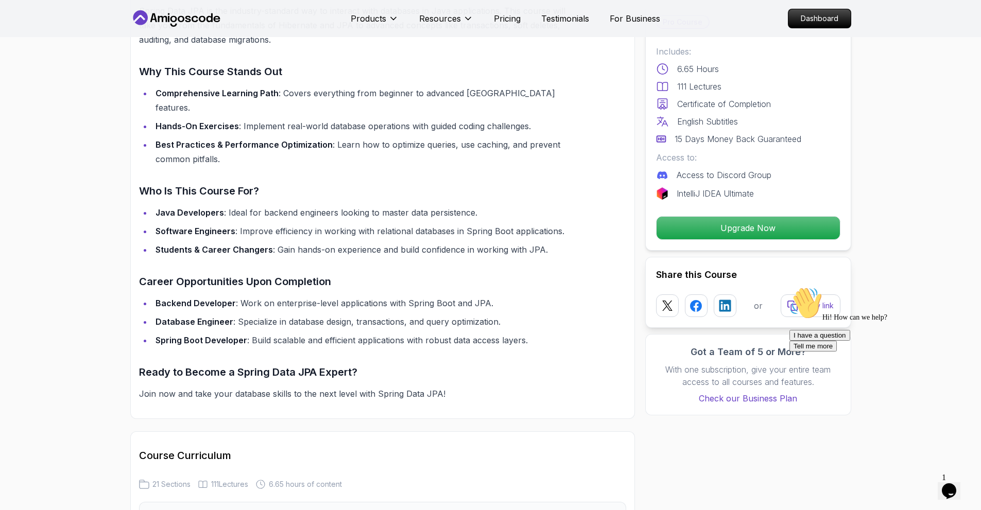
scroll to position [463, 0]
